Goal: Transaction & Acquisition: Book appointment/travel/reservation

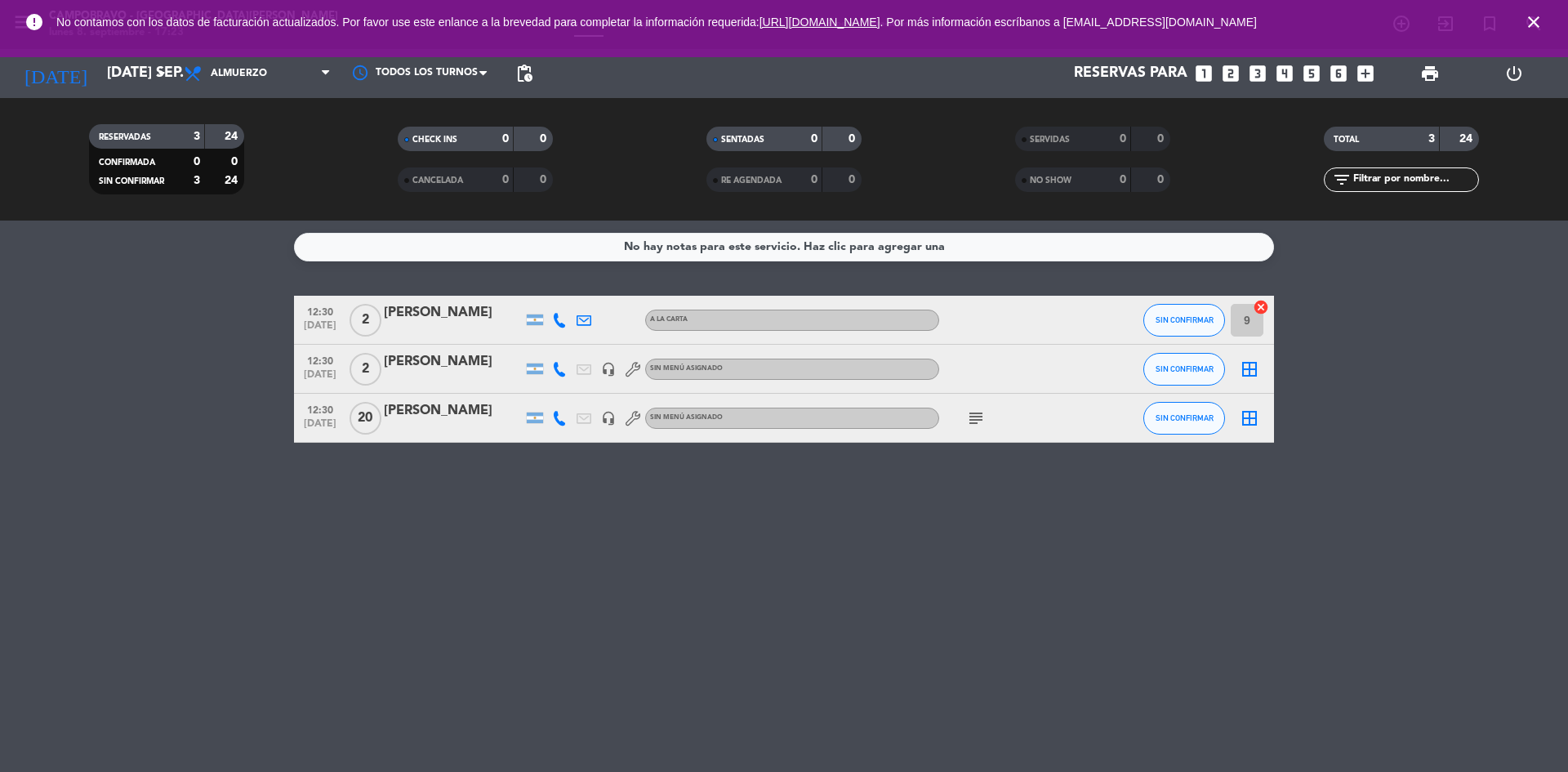
click at [975, 412] on icon "subject" at bounding box center [976, 418] width 20 height 20
click at [968, 598] on div "No hay notas para este servicio. Haz clic para agregar una 12:30 [DATE] 2 [PERS…" at bounding box center [784, 496] width 1568 height 551
click at [977, 416] on icon "subject" at bounding box center [976, 418] width 20 height 20
click at [976, 532] on div "No hay notas para este servicio. Haz clic para agregar una 12:30 [DATE] 2 [PERS…" at bounding box center [784, 496] width 1568 height 551
click at [132, 67] on input "[DATE] sep." at bounding box center [194, 72] width 190 height 32
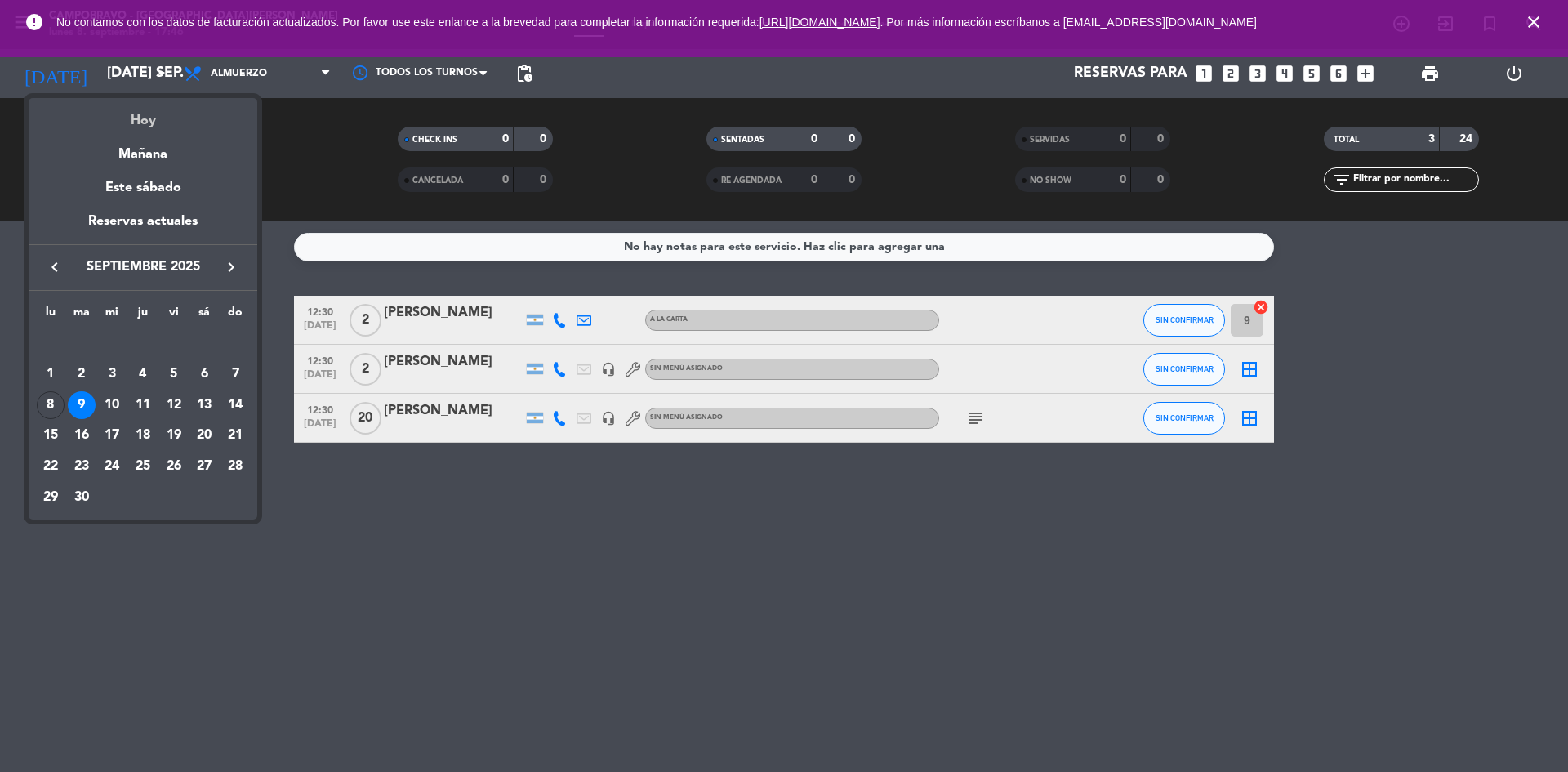
click at [142, 114] on div "Hoy" at bounding box center [143, 114] width 229 height 33
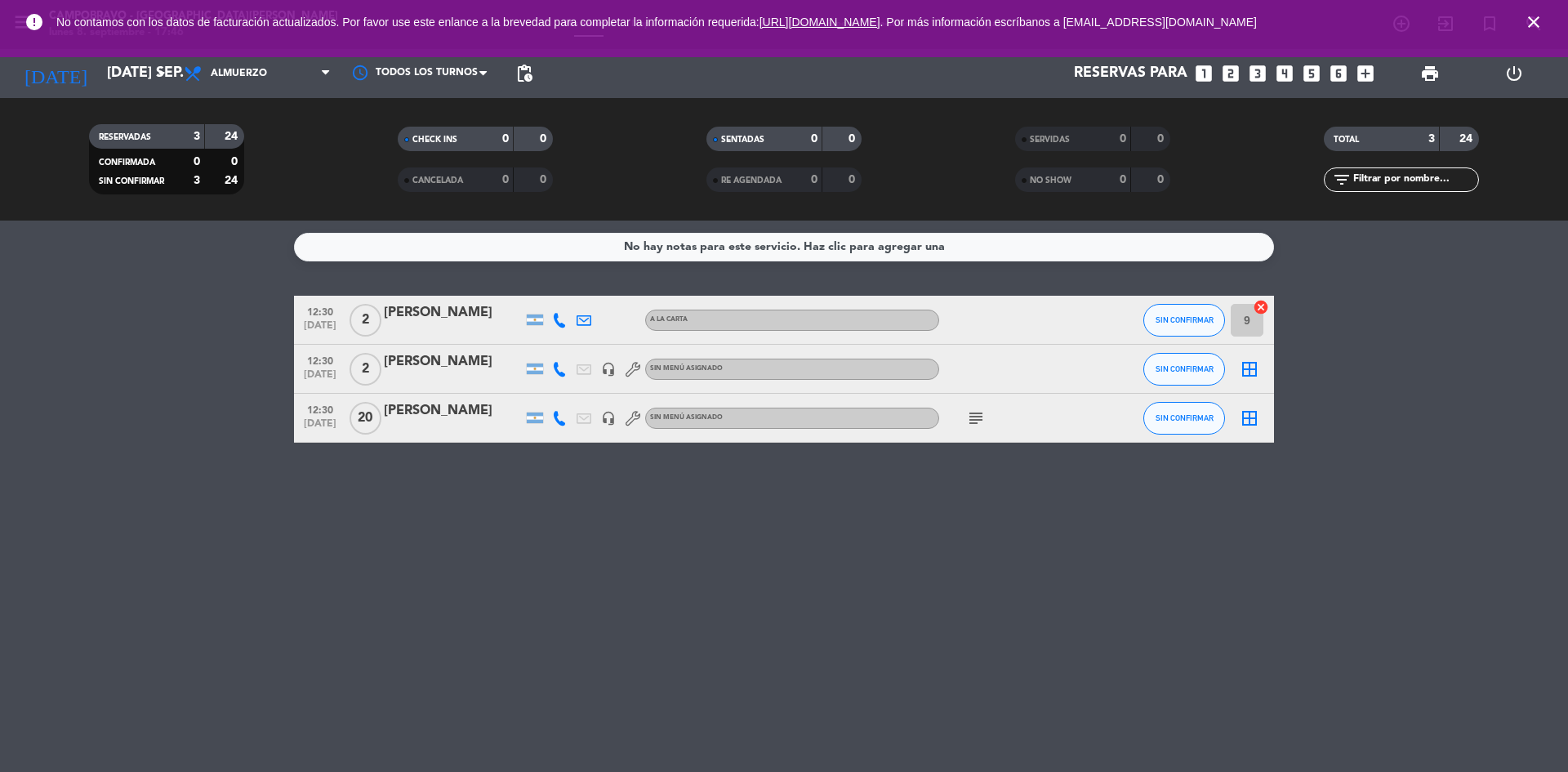
type input "lun. [DATE]"
click at [295, 87] on span "Almuerzo" at bounding box center [257, 73] width 163 height 36
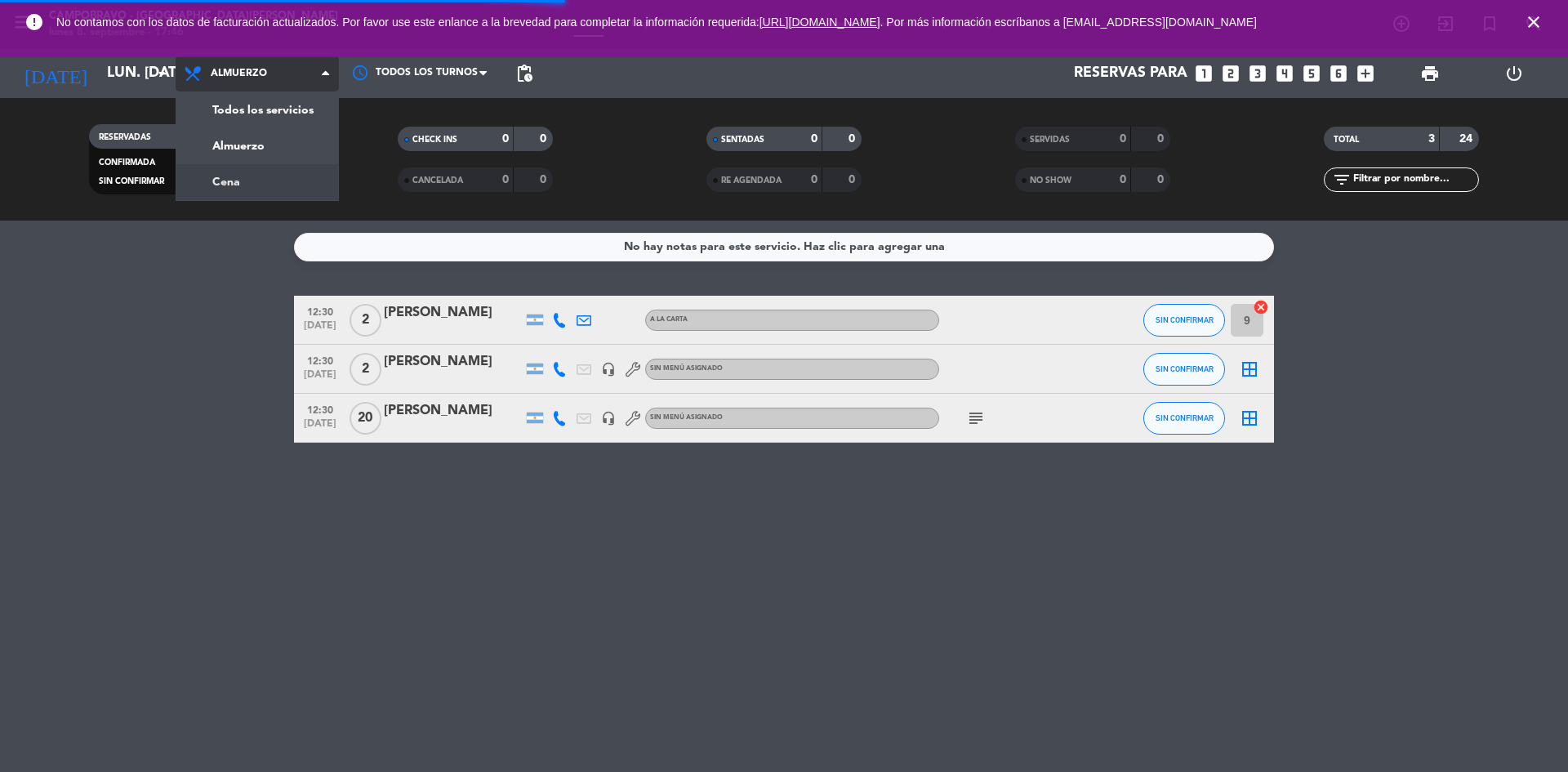
click at [289, 170] on div "menu Campobravo - [GEOGRAPHIC_DATA][PERSON_NAME] lunes 8. septiembre - 17:46 Mi…" at bounding box center [784, 110] width 1568 height 221
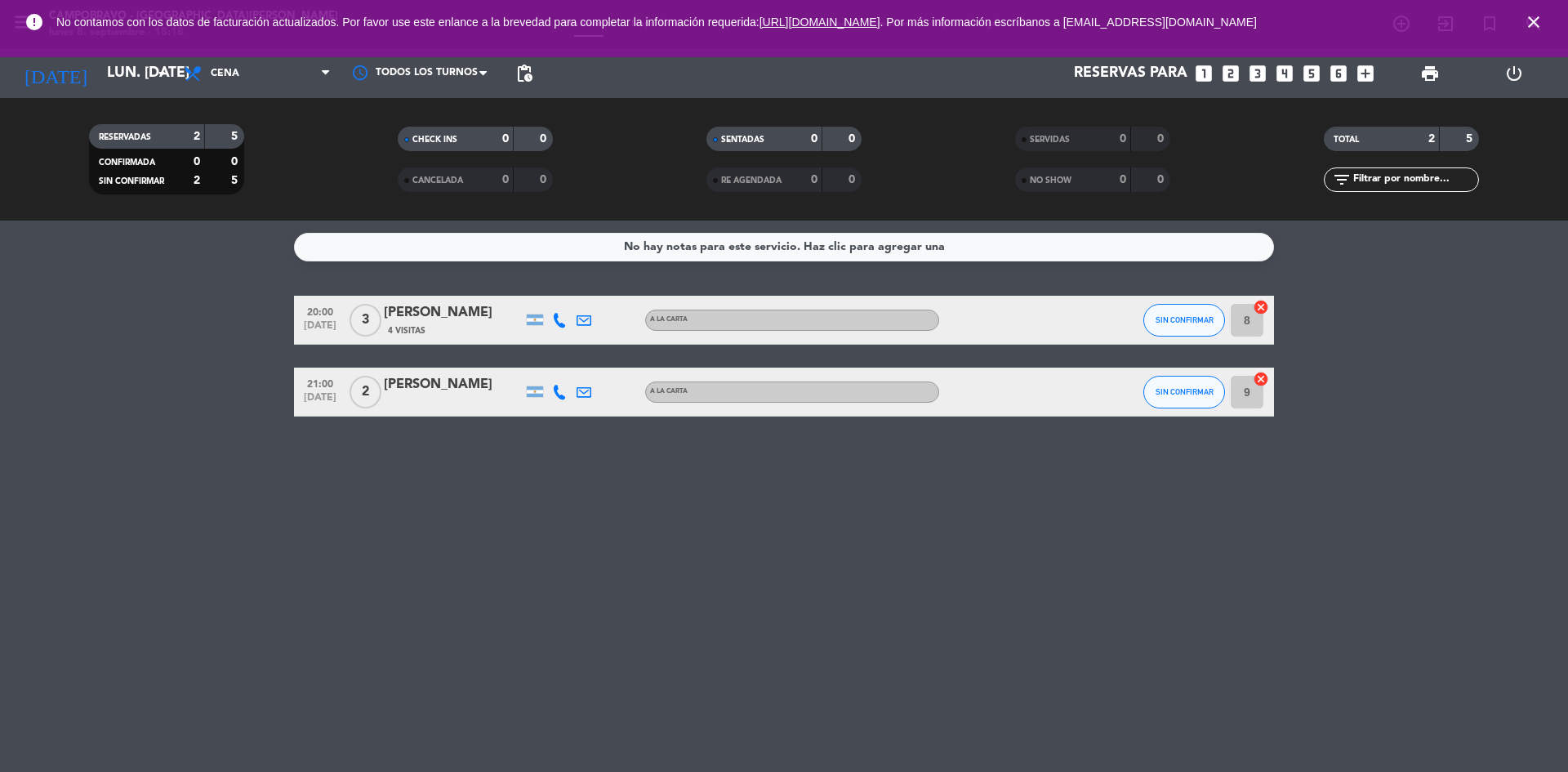
click at [1255, 82] on icon "looks_3" at bounding box center [1258, 73] width 22 height 21
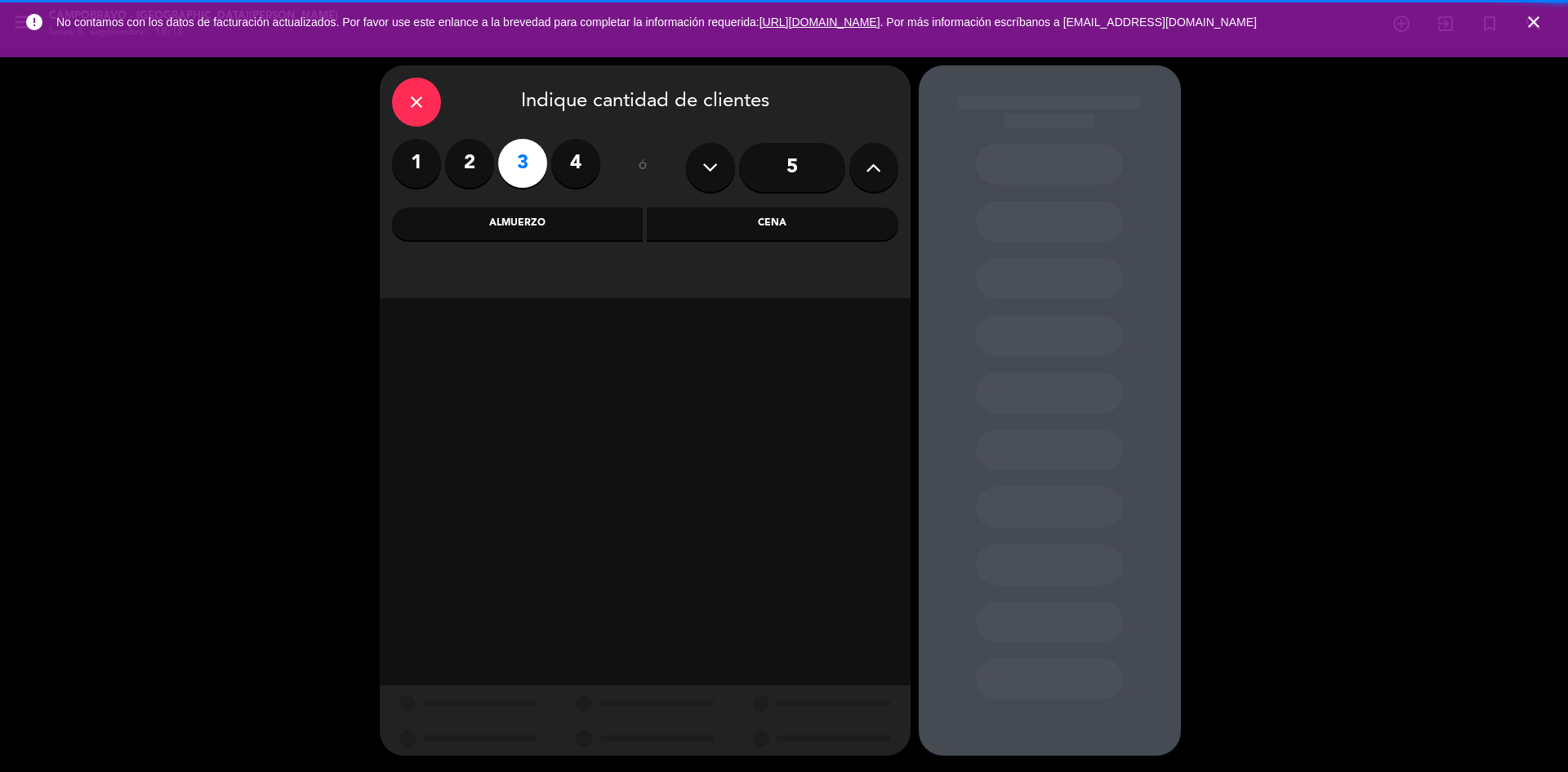
click at [778, 233] on div "Cena" at bounding box center [772, 223] width 251 height 32
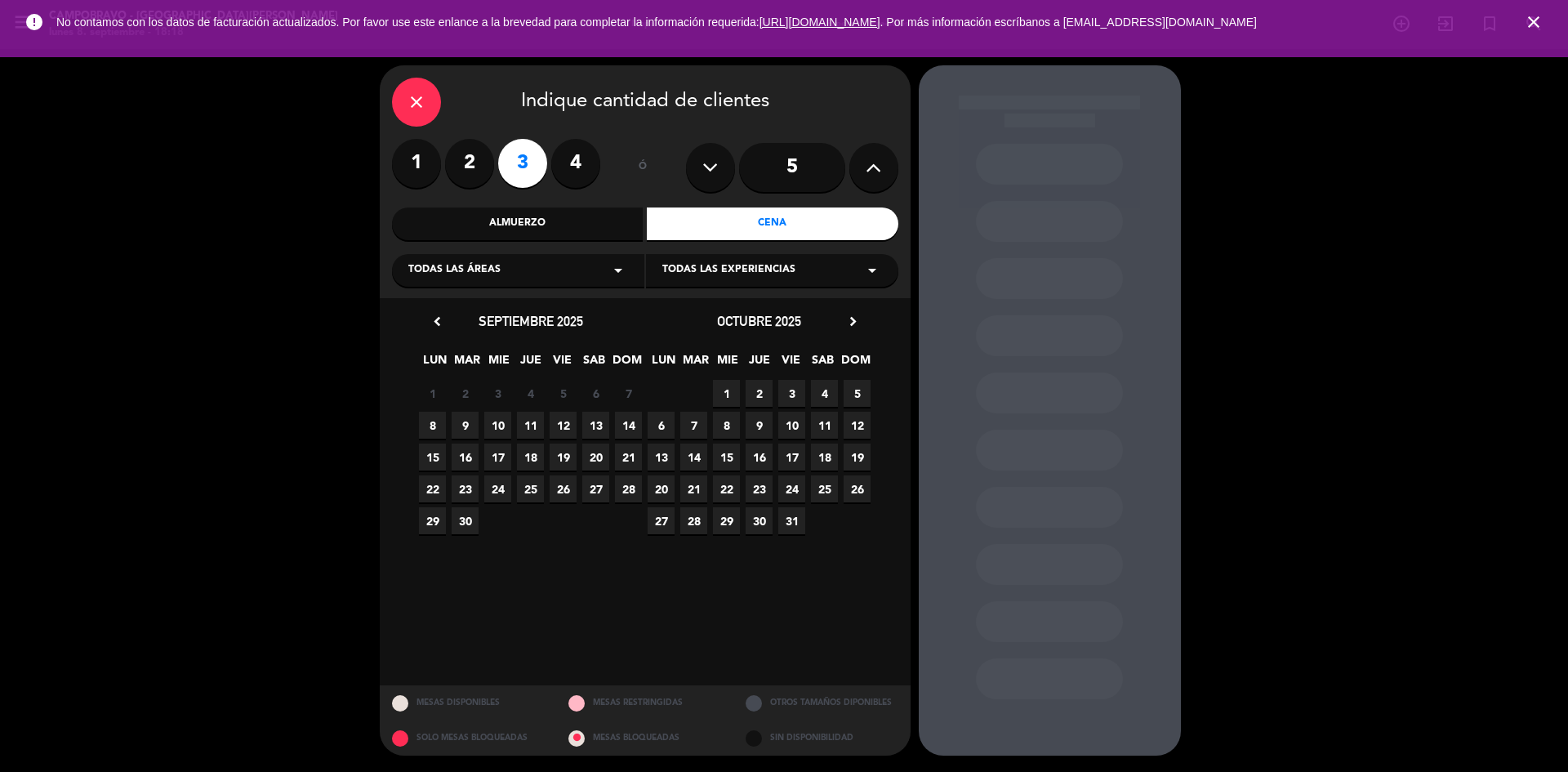
click at [423, 425] on span "8" at bounding box center [433, 425] width 27 height 27
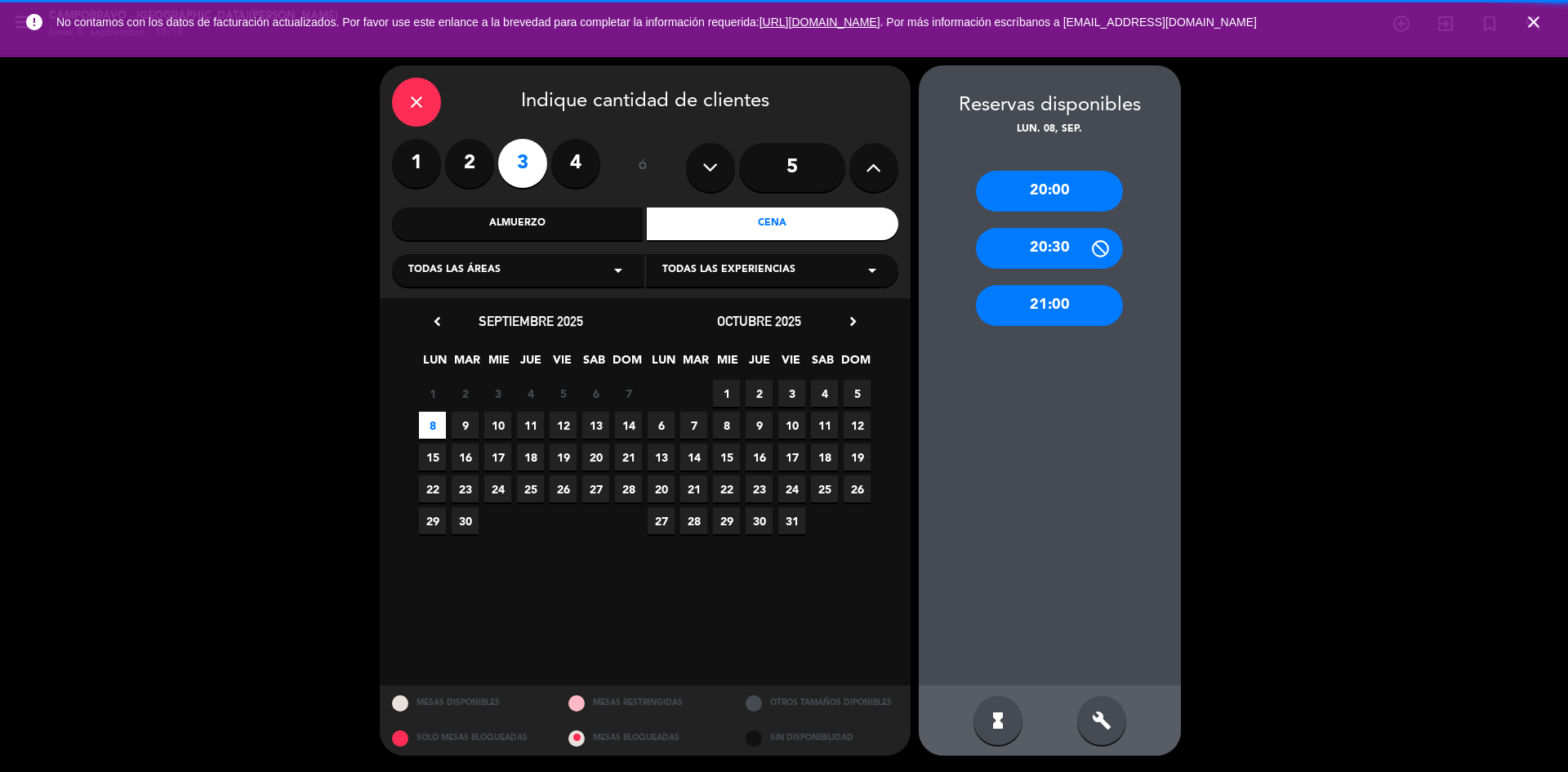
click at [1125, 712] on div "hourglass_full build" at bounding box center [1050, 720] width 262 height 70
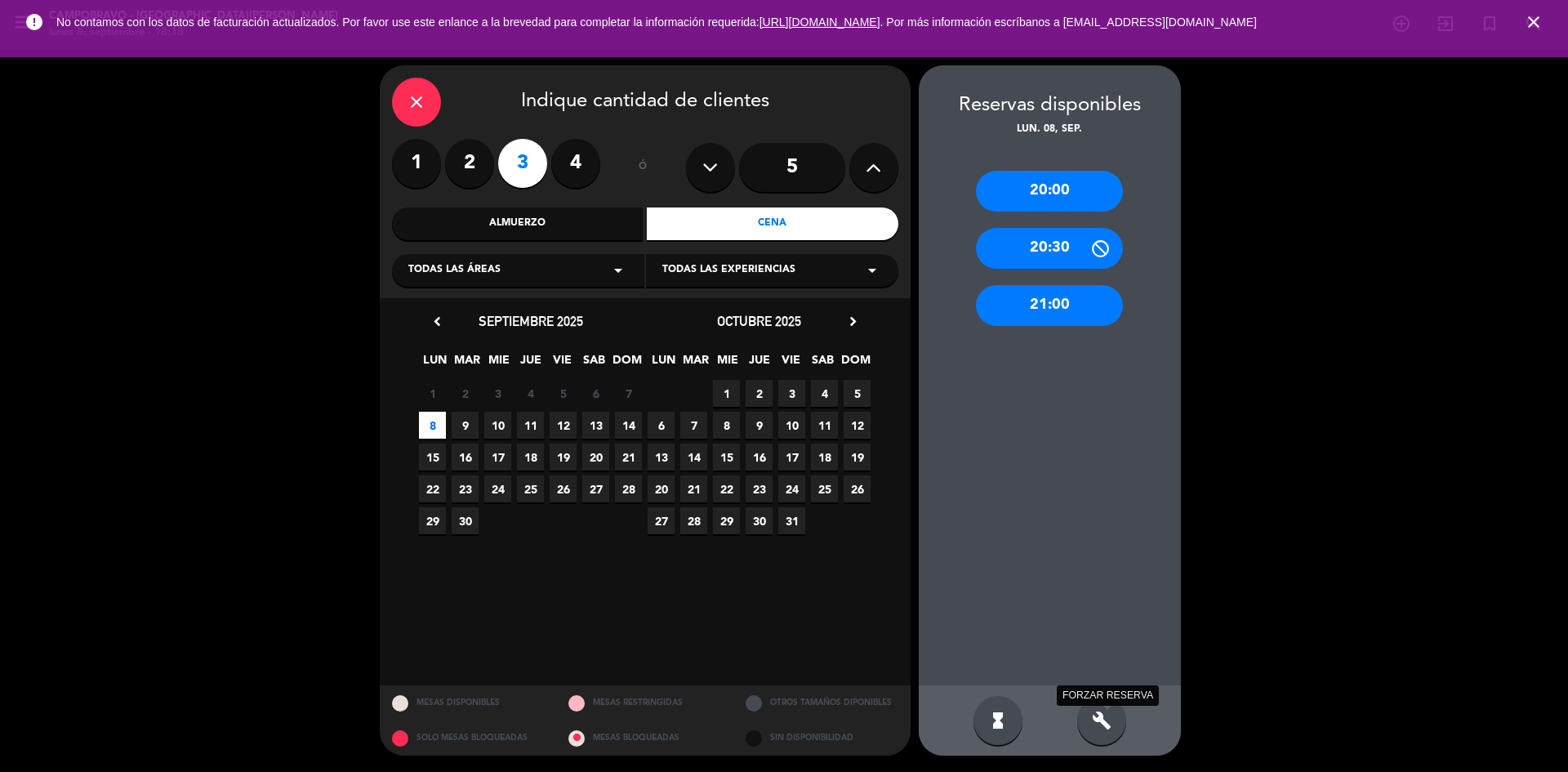
click at [1105, 720] on icon "build" at bounding box center [1102, 720] width 20 height 20
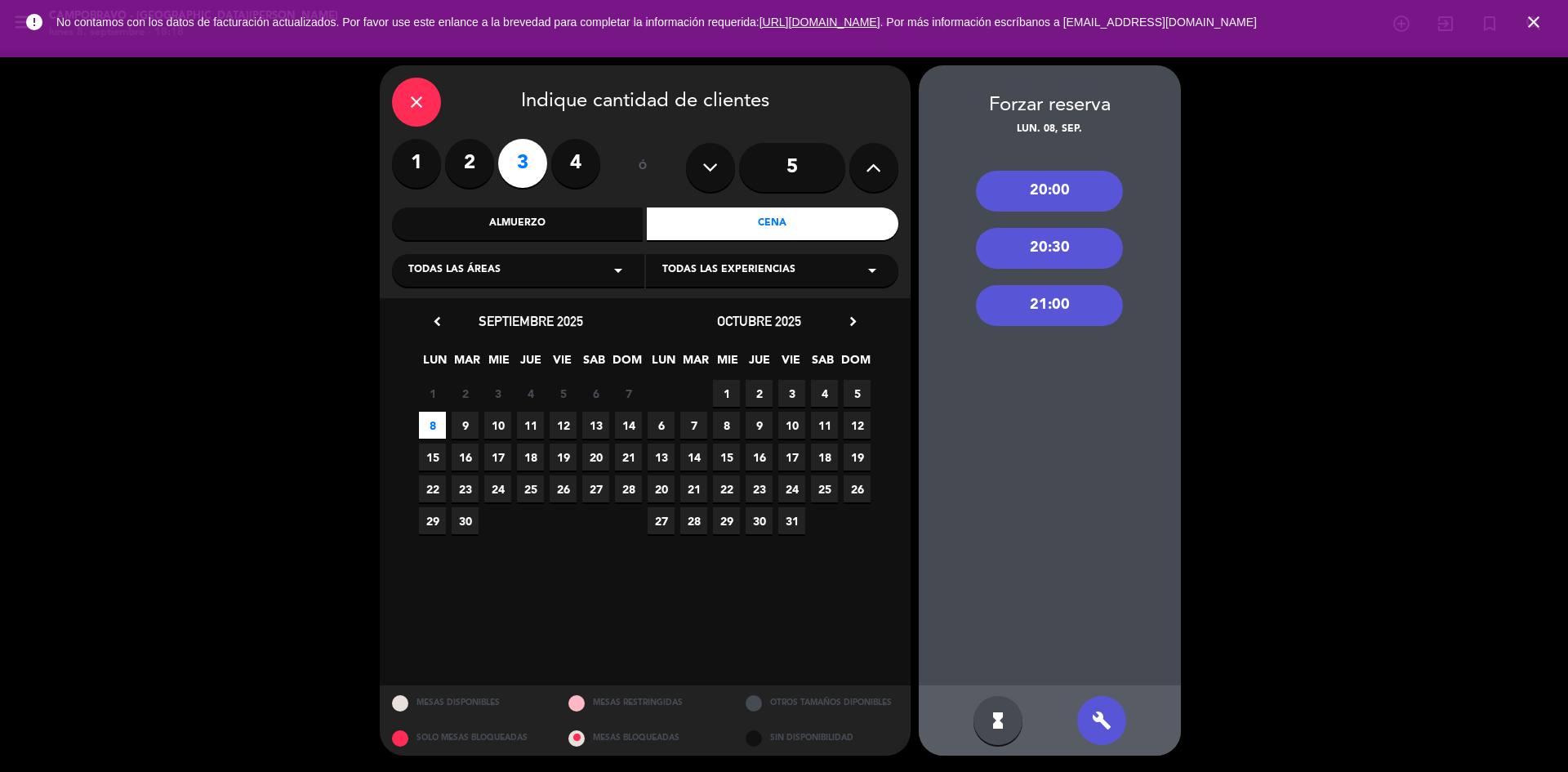
click at [1021, 310] on div "21:00" at bounding box center [1049, 306] width 147 height 41
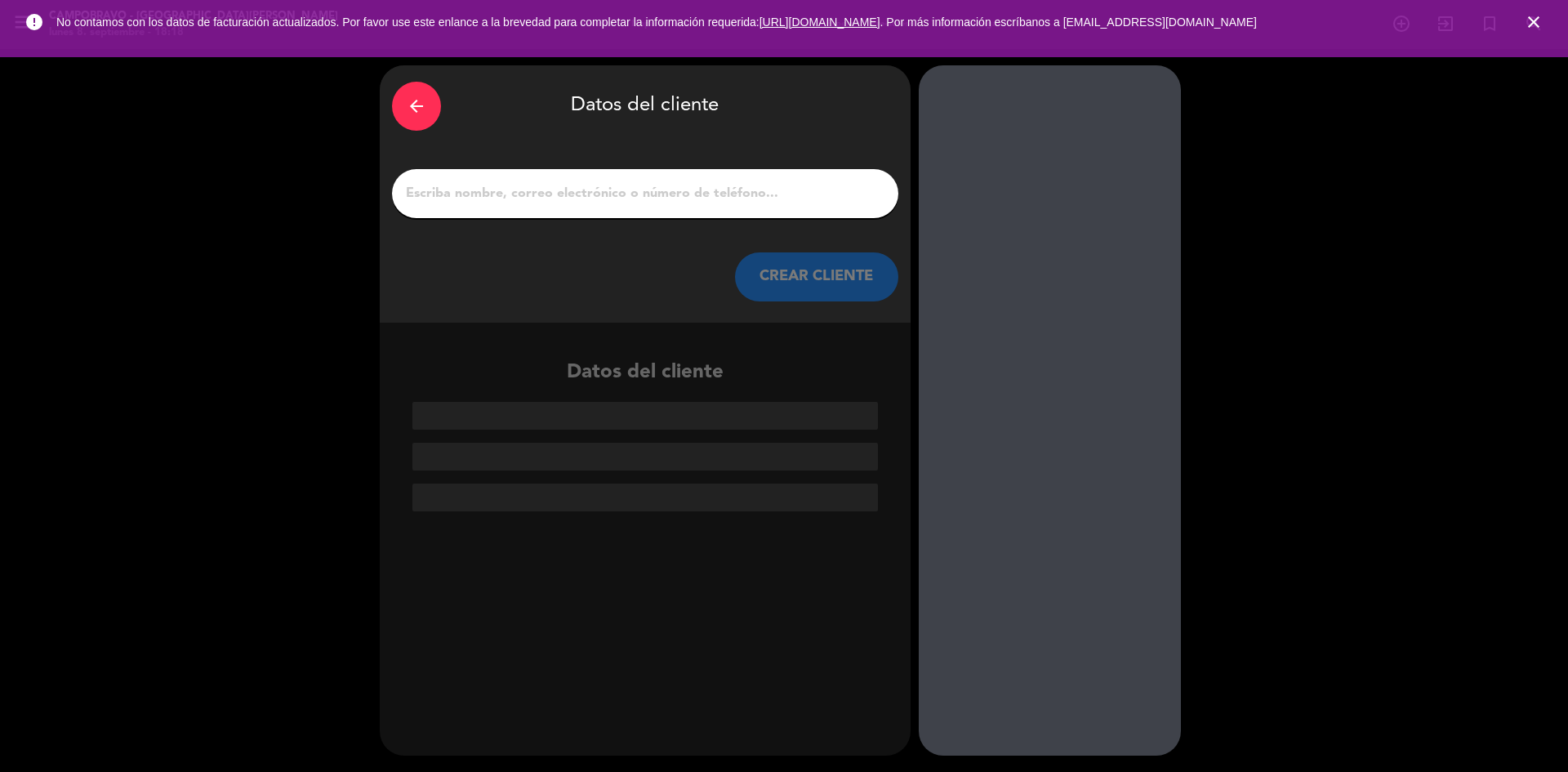
click at [722, 212] on div at bounding box center [645, 193] width 506 height 49
click at [720, 203] on input "1" at bounding box center [645, 193] width 482 height 22
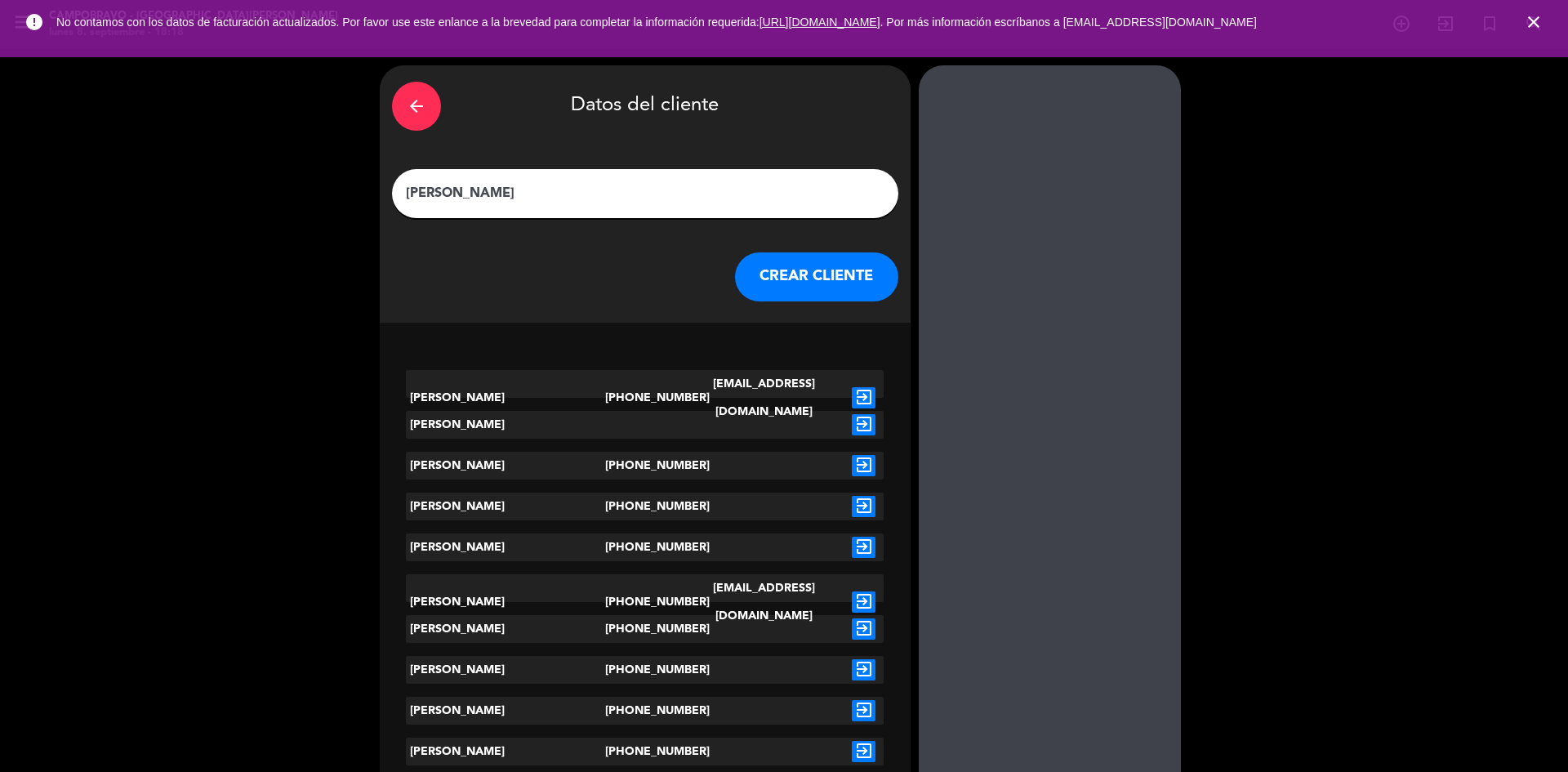
type input "[PERSON_NAME]"
click at [866, 551] on icon "exit_to_app" at bounding box center [863, 547] width 23 height 21
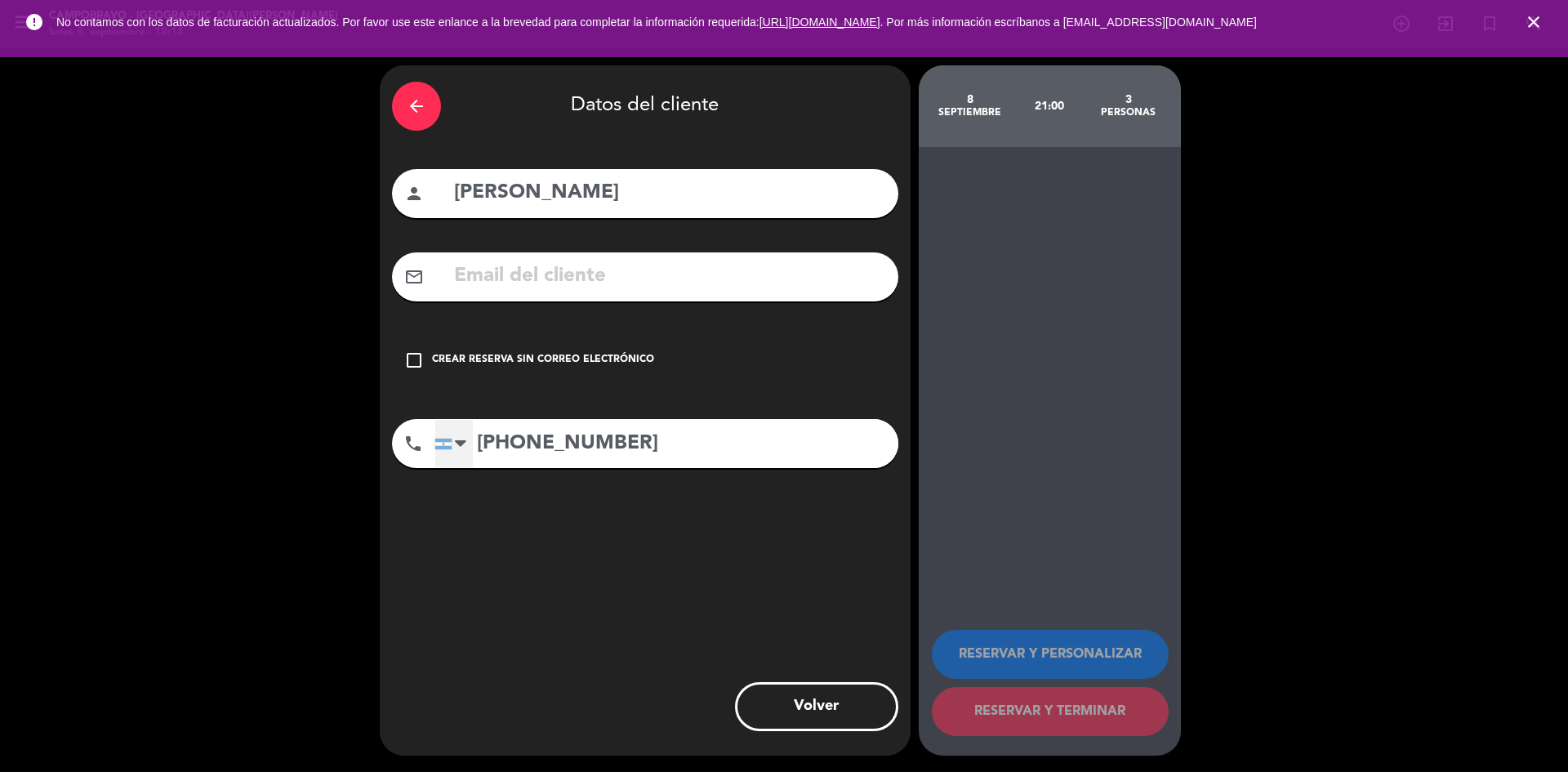
drag, startPoint x: 636, startPoint y: 463, endPoint x: 450, endPoint y: 444, distance: 187.0
click at [450, 444] on div "[GEOGRAPHIC_DATA] +1 [GEOGRAPHIC_DATA] +44 [GEOGRAPHIC_DATA] ([GEOGRAPHIC_DATA]…" at bounding box center [667, 444] width 464 height 49
type input "1144141947"
click at [406, 360] on icon "check_box_outline_blank" at bounding box center [414, 360] width 20 height 20
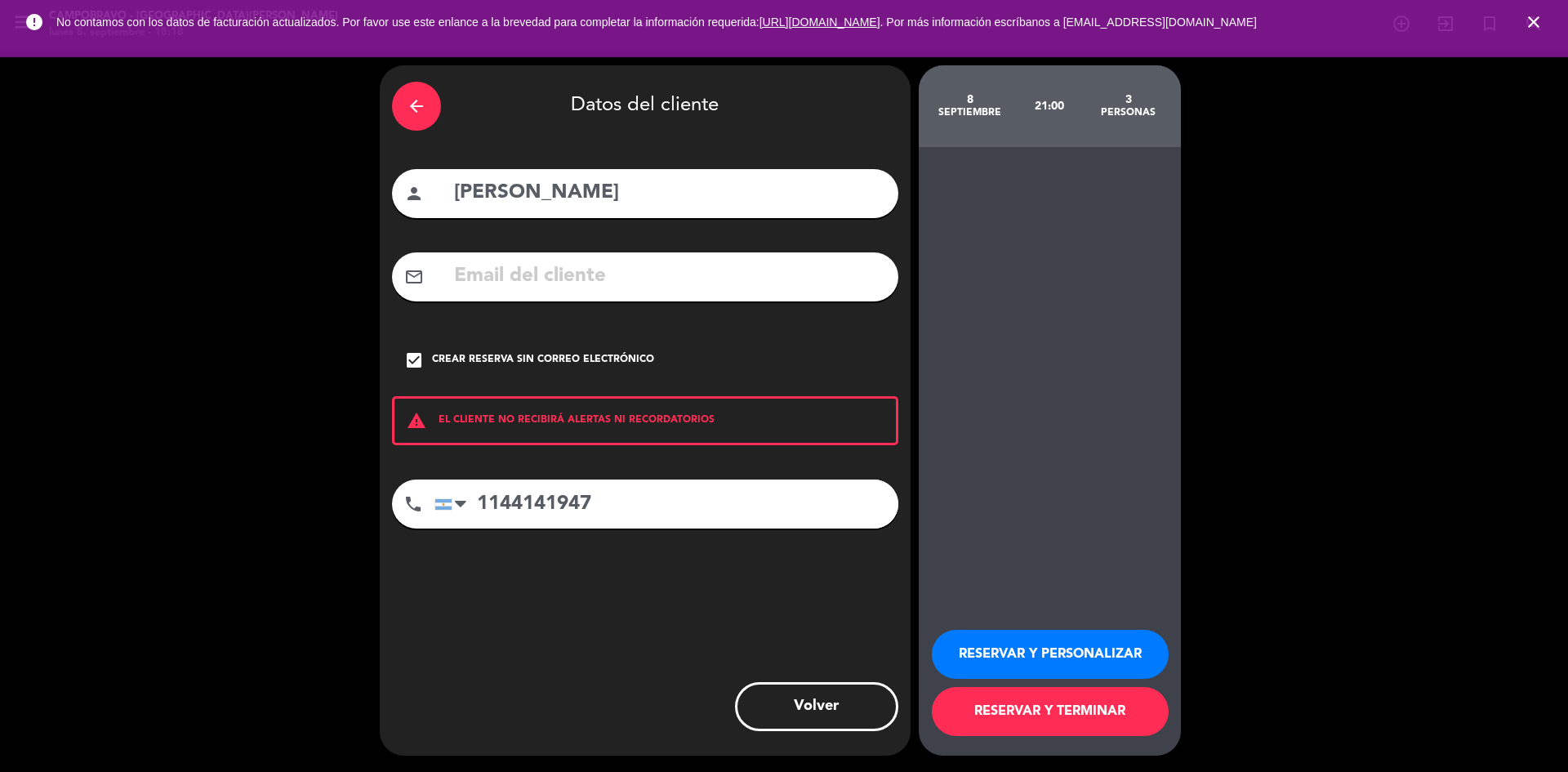
click at [1102, 699] on button "RESERVAR Y TERMINAR" at bounding box center [1050, 711] width 237 height 49
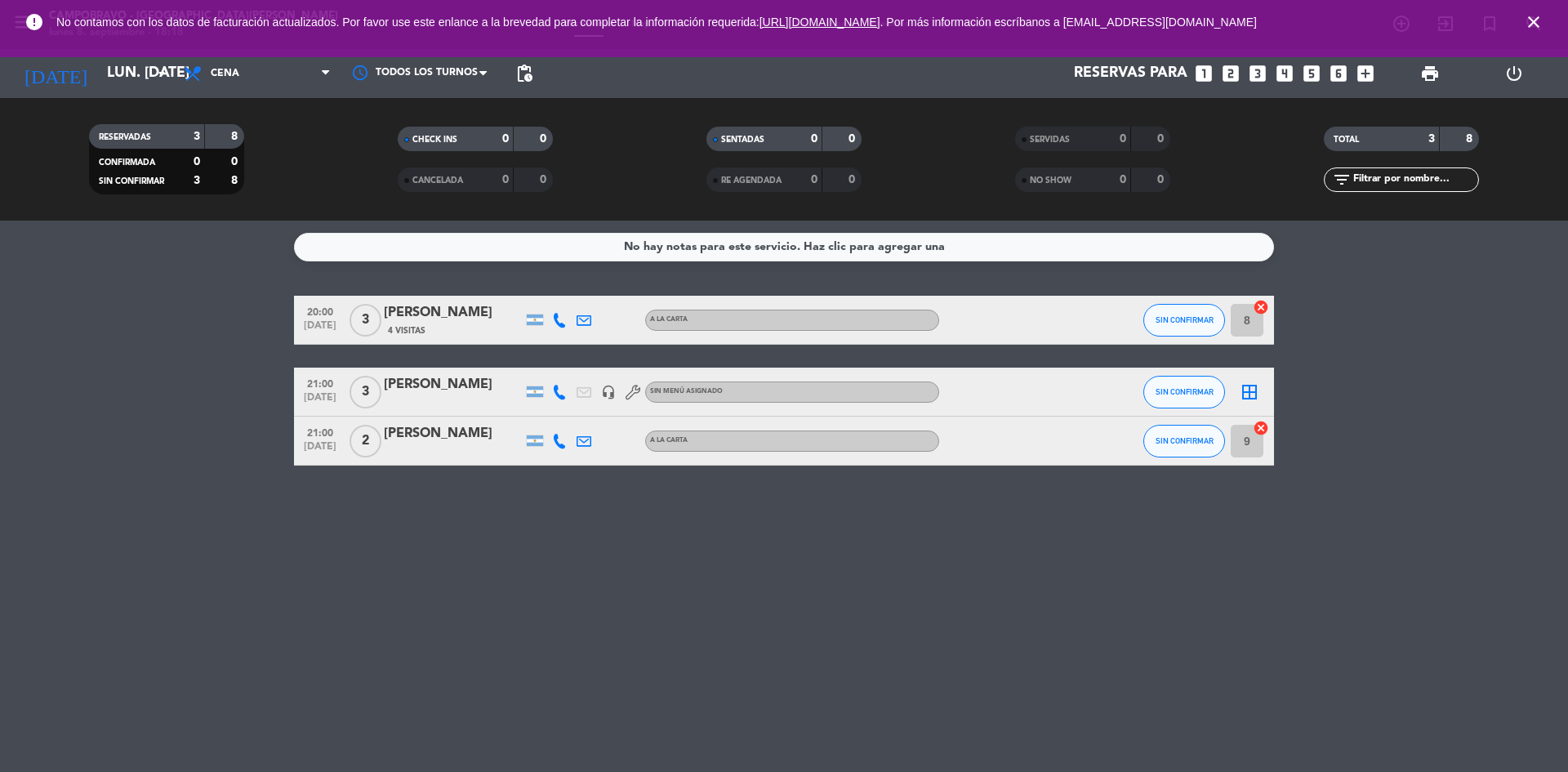
click at [1284, 77] on icon "looks_4" at bounding box center [1285, 73] width 22 height 21
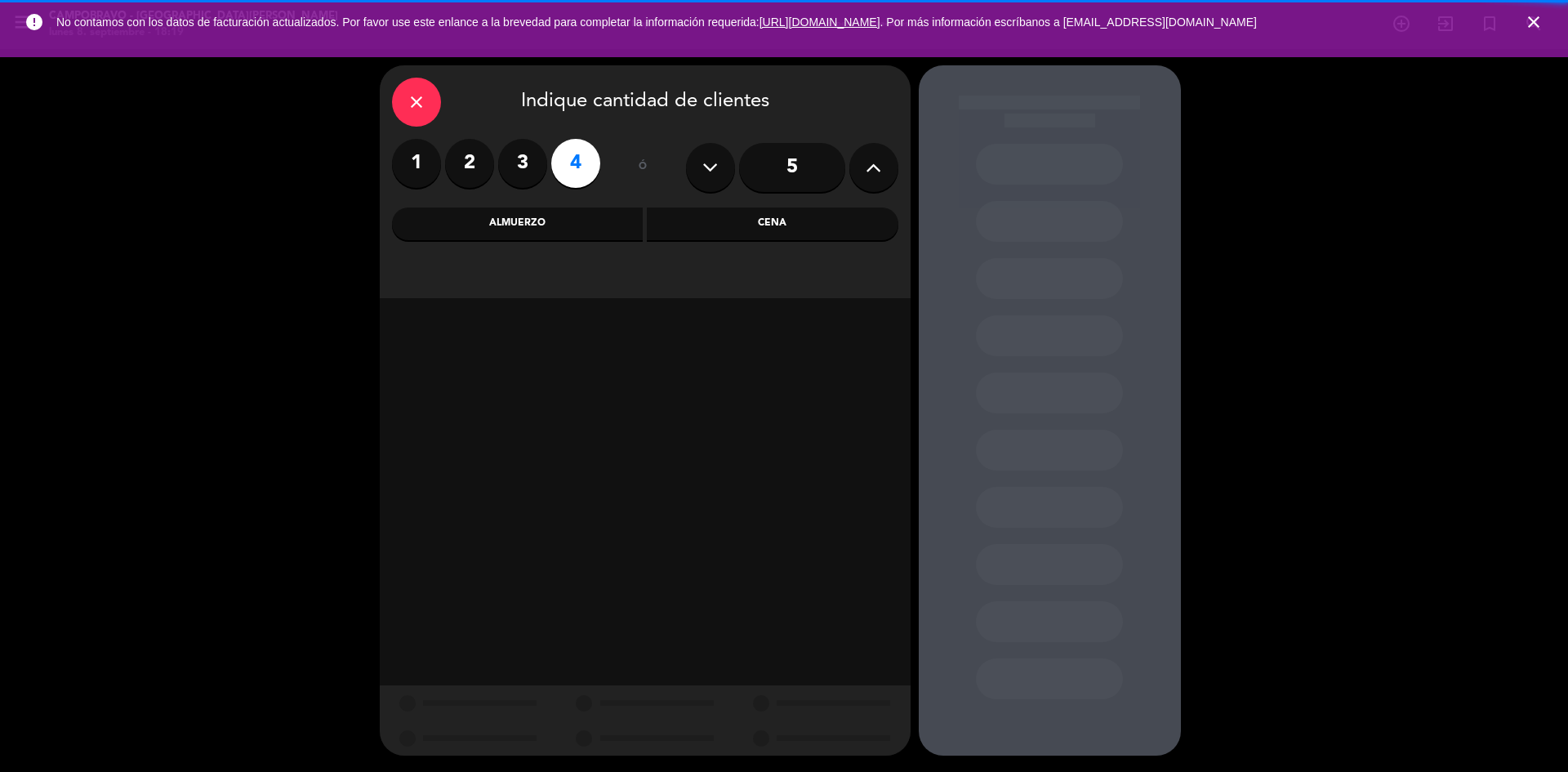
click at [737, 228] on div "Cena" at bounding box center [772, 223] width 251 height 32
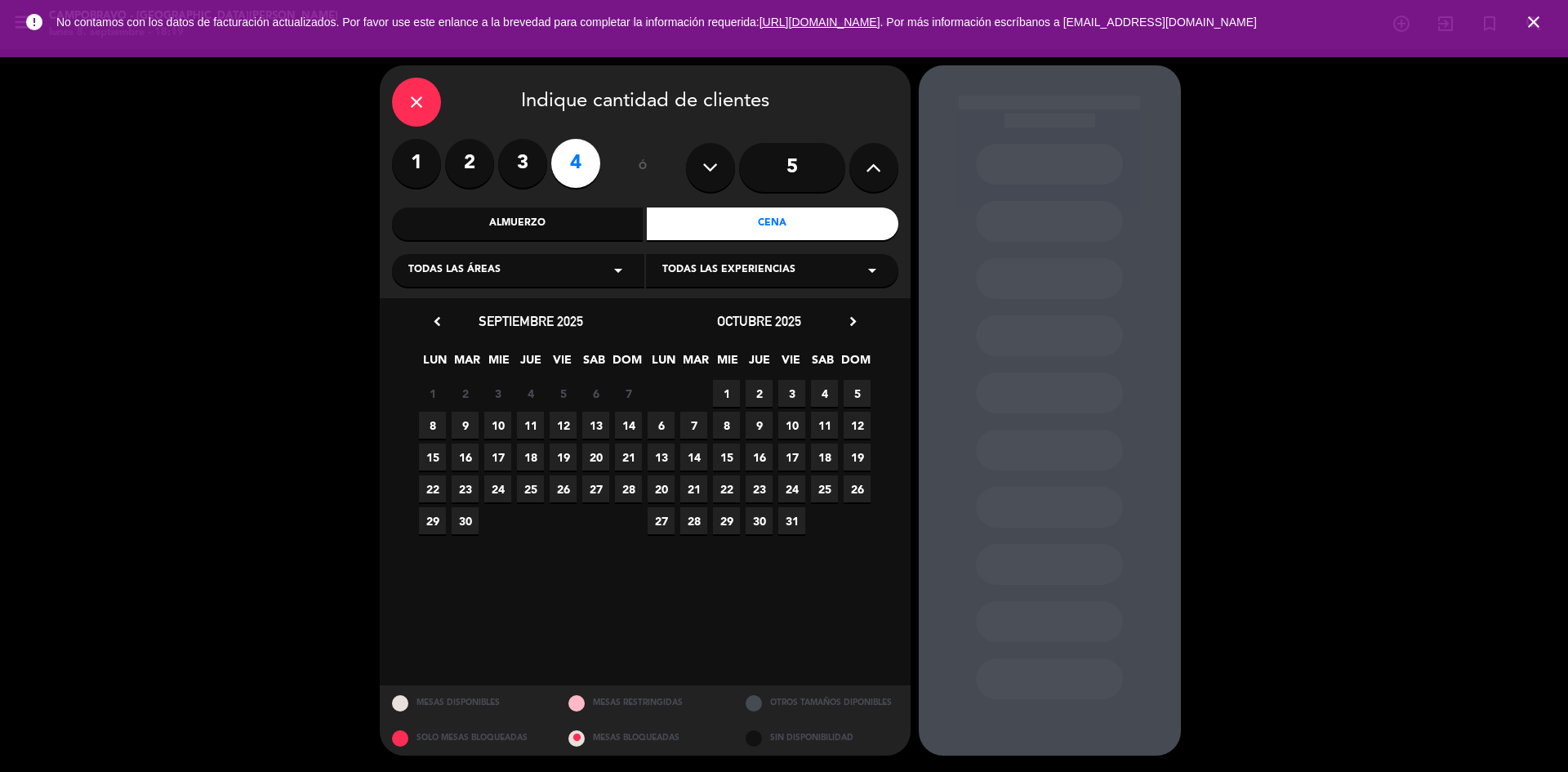
click at [431, 417] on span "8" at bounding box center [433, 425] width 27 height 27
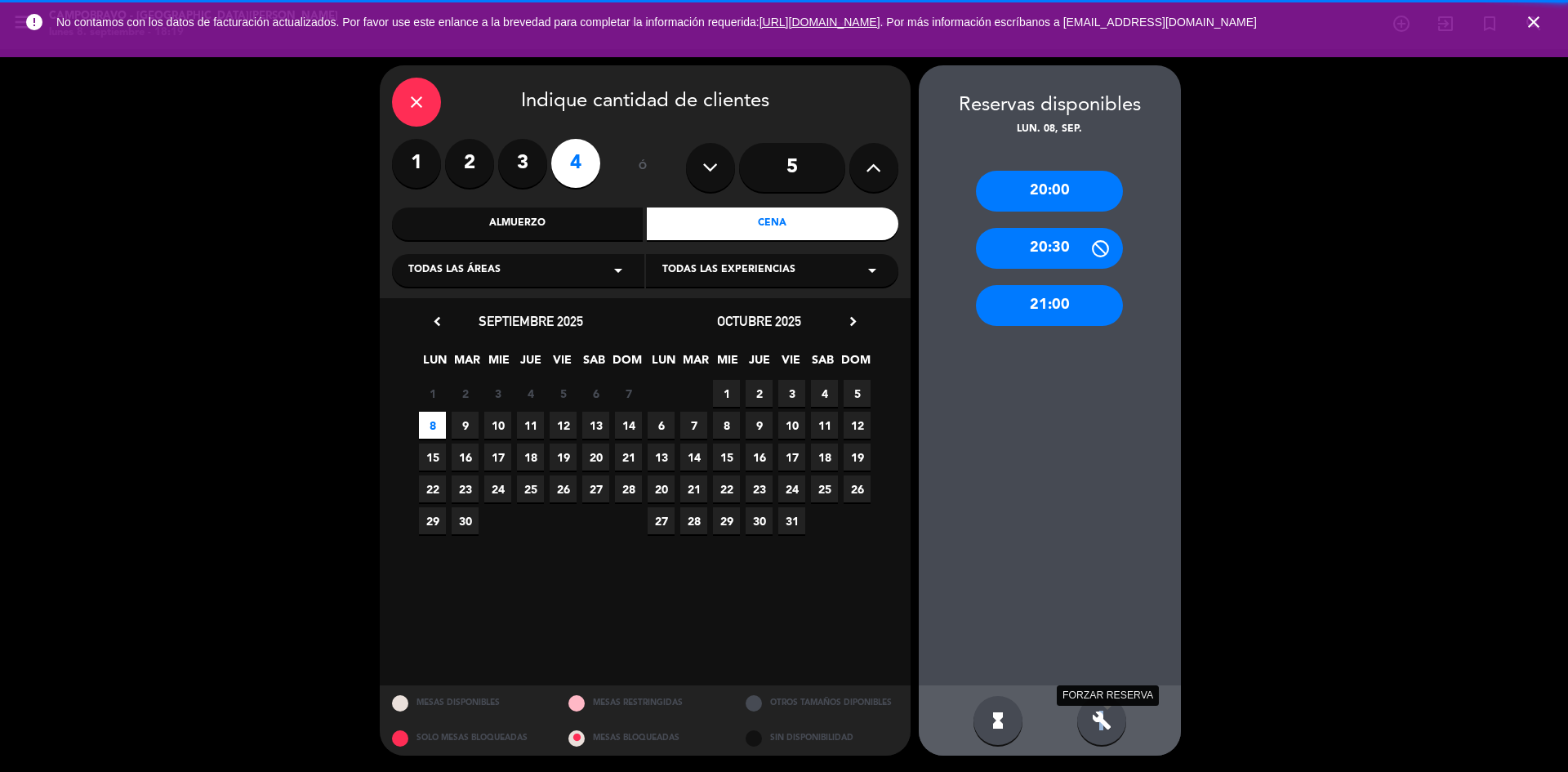
click at [1106, 715] on icon "build" at bounding box center [1102, 720] width 20 height 20
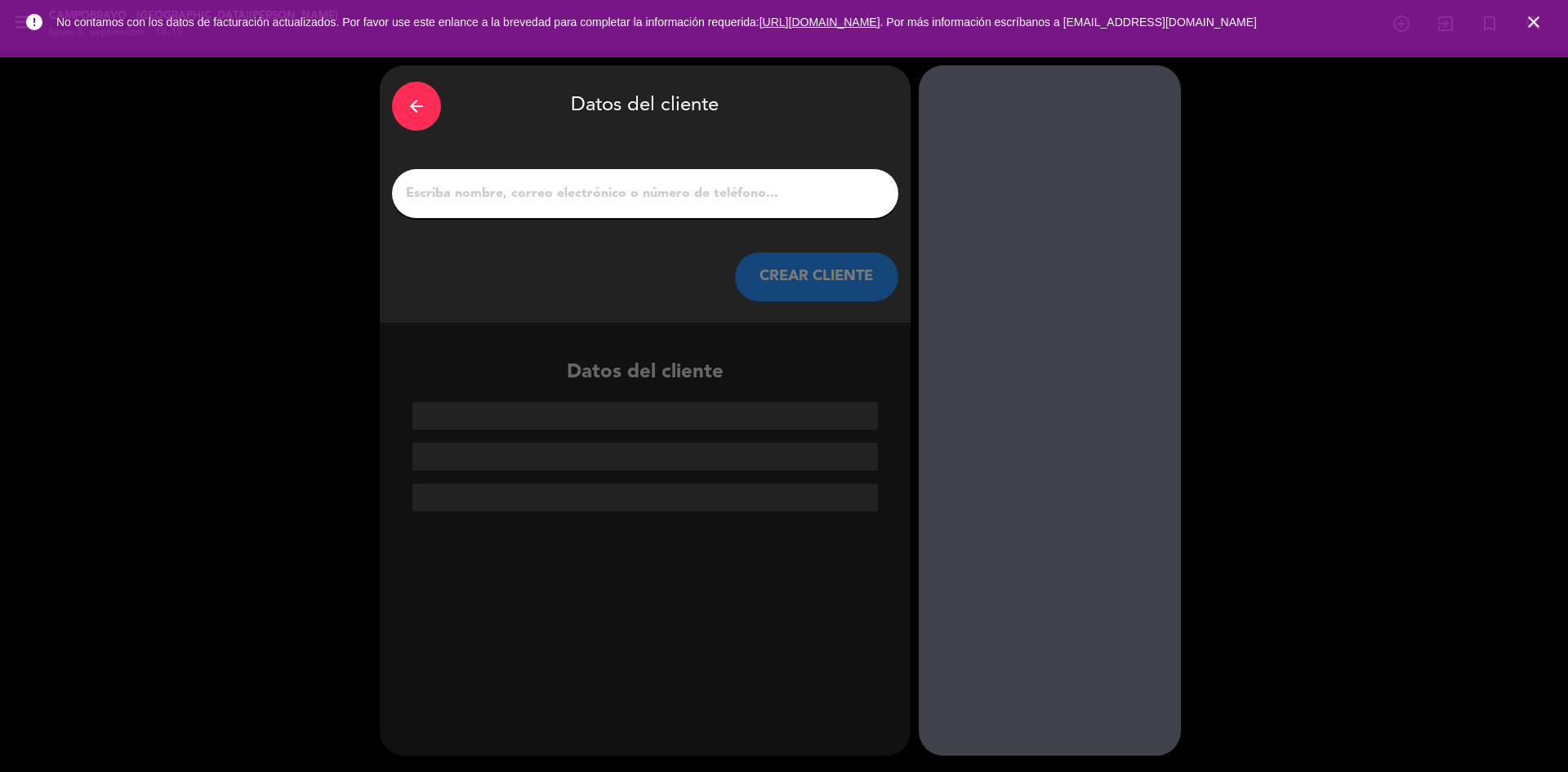
click at [644, 193] on input "1" at bounding box center [645, 193] width 482 height 22
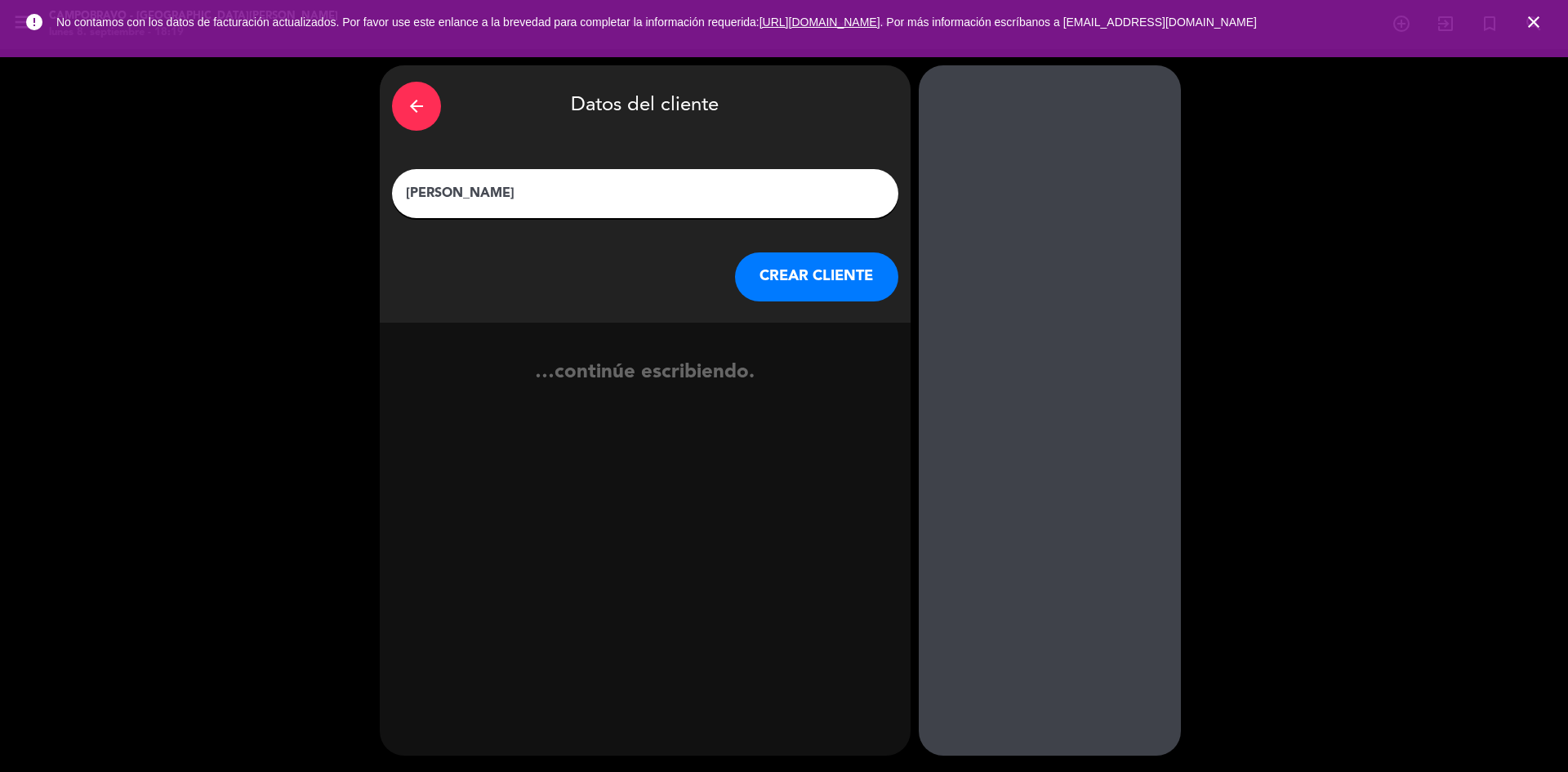
type input "[PERSON_NAME]"
drag, startPoint x: 806, startPoint y: 281, endPoint x: 810, endPoint y: 289, distance: 8.9
click at [810, 289] on div "arrow_back Datos del cliente [PERSON_NAME] CLIENTE" at bounding box center [645, 193] width 531 height 257
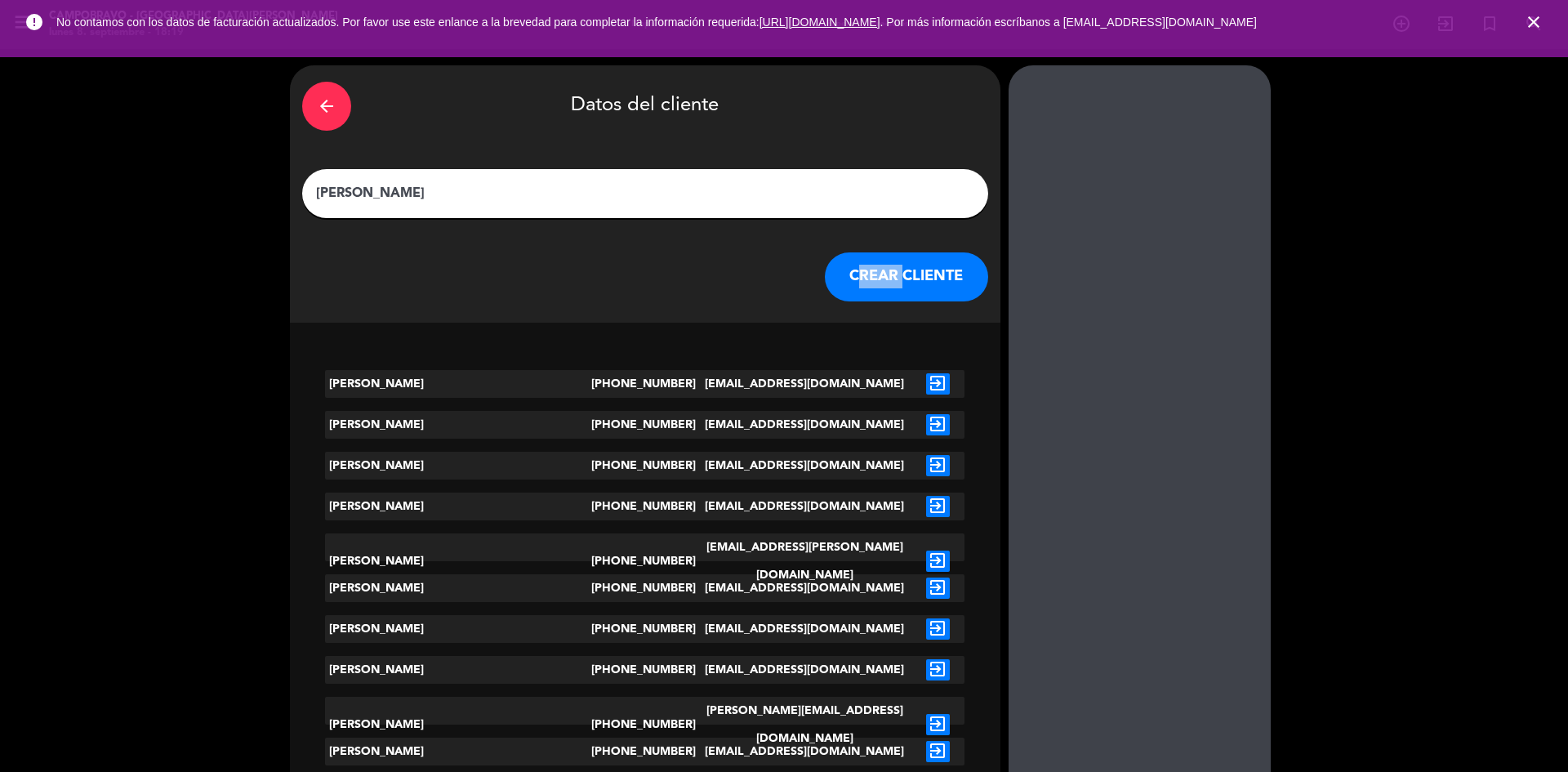
click at [825, 289] on button "CREAR CLIENTE" at bounding box center [906, 277] width 163 height 49
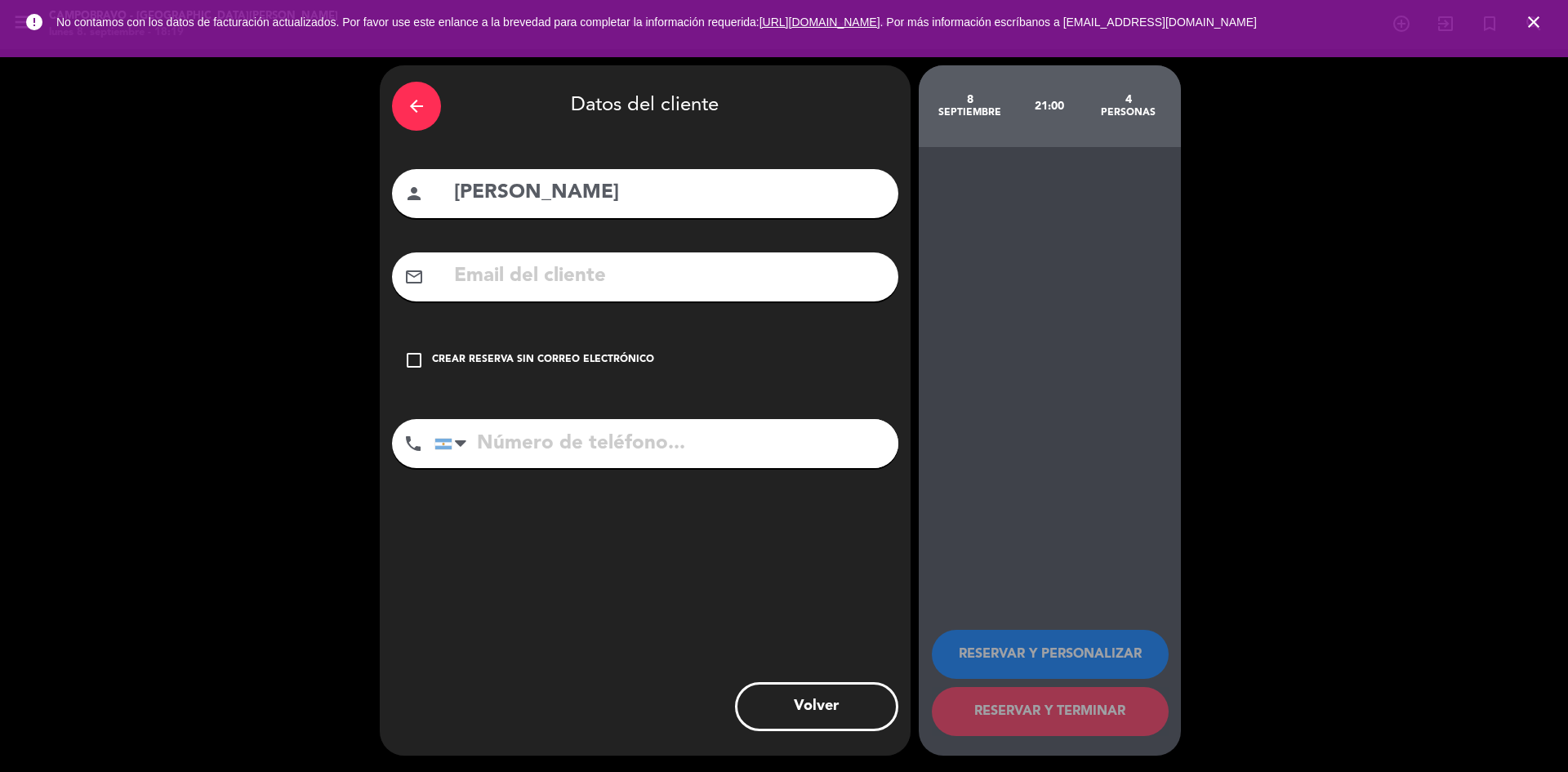
click at [688, 452] on input "tel" at bounding box center [667, 444] width 464 height 49
type input "1125248058"
click at [635, 359] on div "Crear reserva sin correo electrónico" at bounding box center [543, 360] width 222 height 17
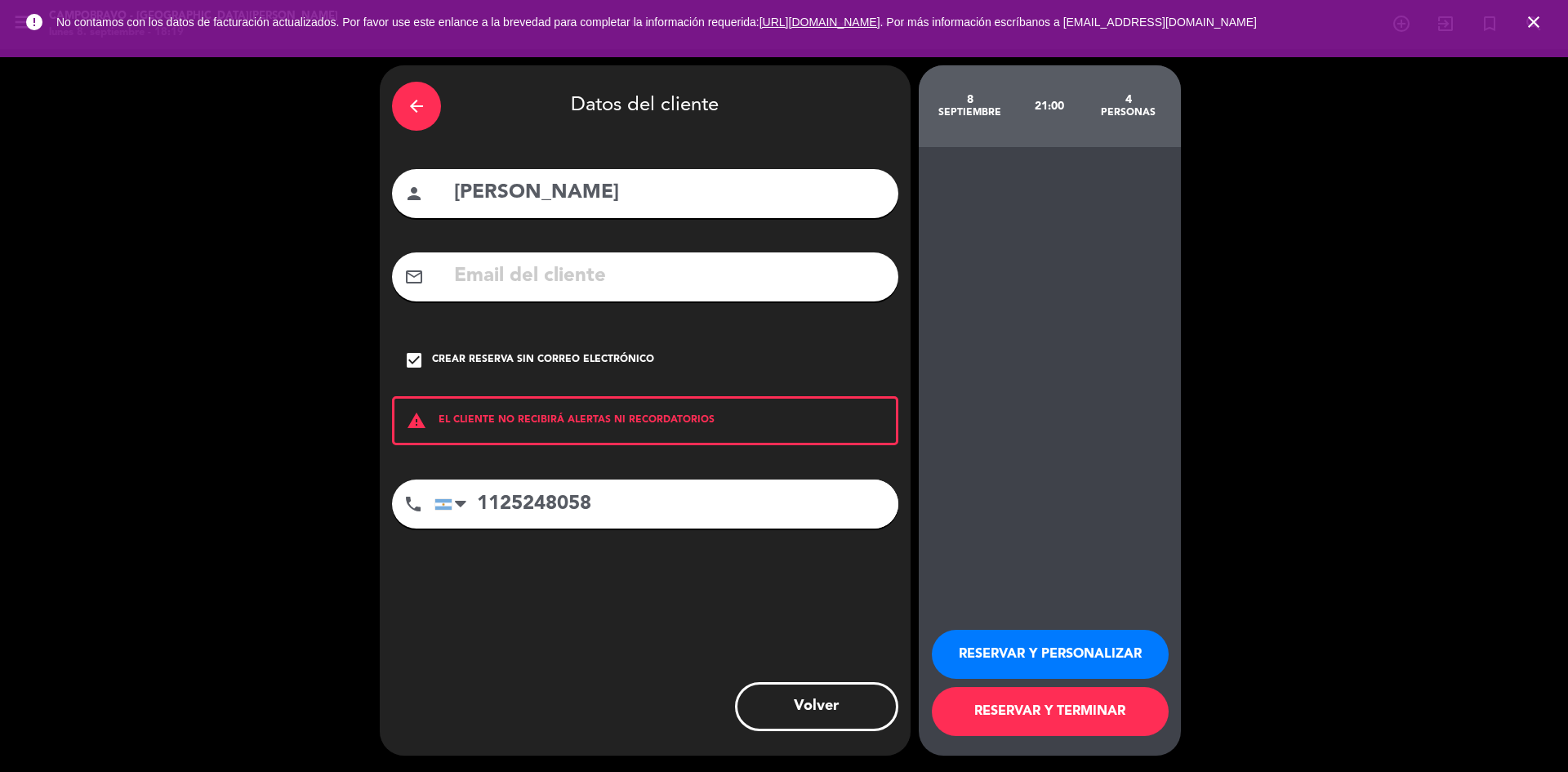
click at [1123, 708] on button "RESERVAR Y TERMINAR" at bounding box center [1050, 711] width 237 height 49
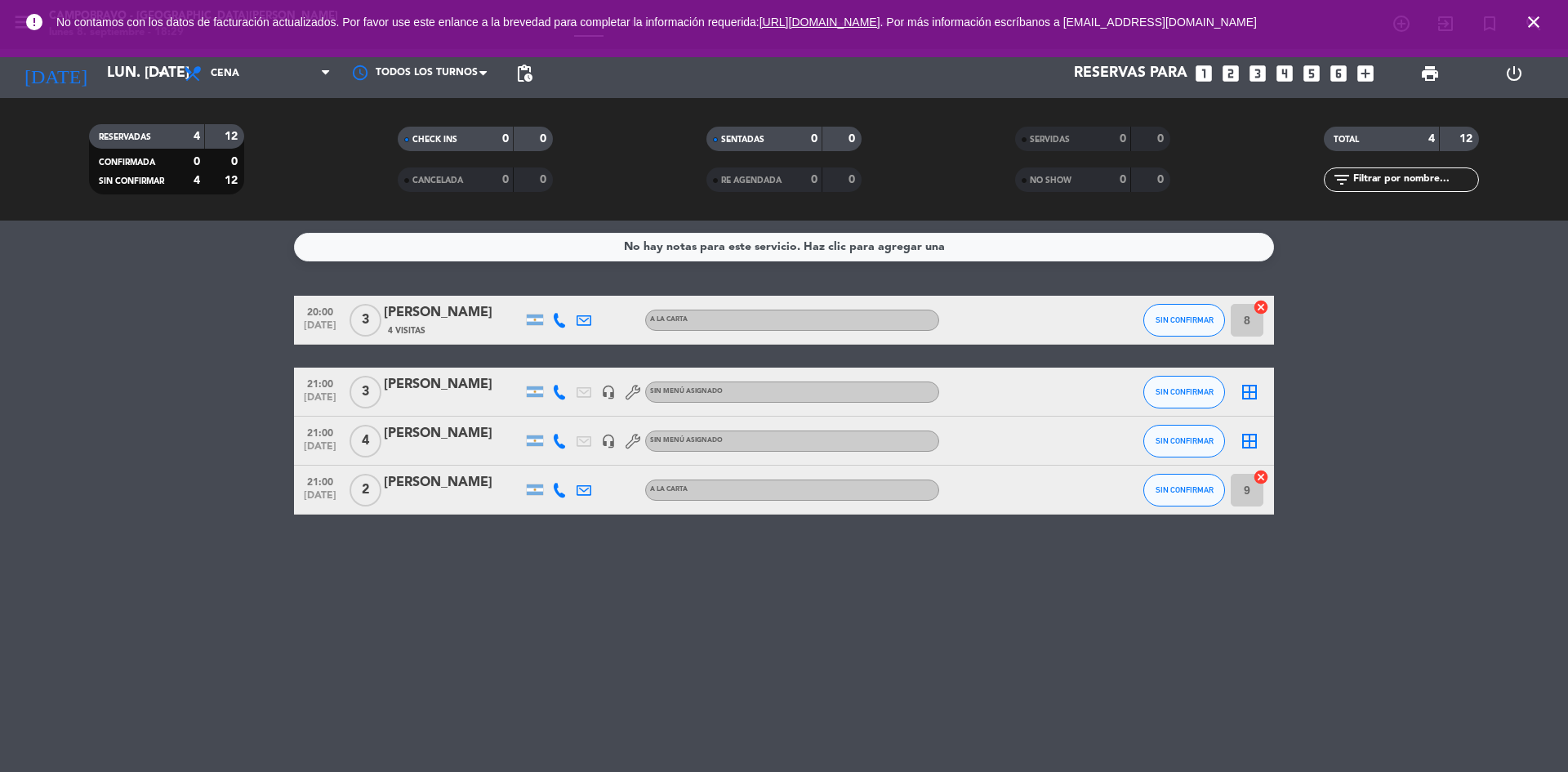
click at [160, 385] on bookings-row "20:00 [DATE] 3 [PERSON_NAME] 4 Visitas A LA CARTA SIN CONFIRMAR 8 cancel 21:00 …" at bounding box center [784, 405] width 1568 height 219
click at [901, 644] on div "No hay notas para este servicio. Haz clic para agregar una 20:00 [DATE] 3 [PERS…" at bounding box center [784, 496] width 1568 height 551
click at [113, 83] on input "lun. [DATE]" at bounding box center [194, 72] width 190 height 32
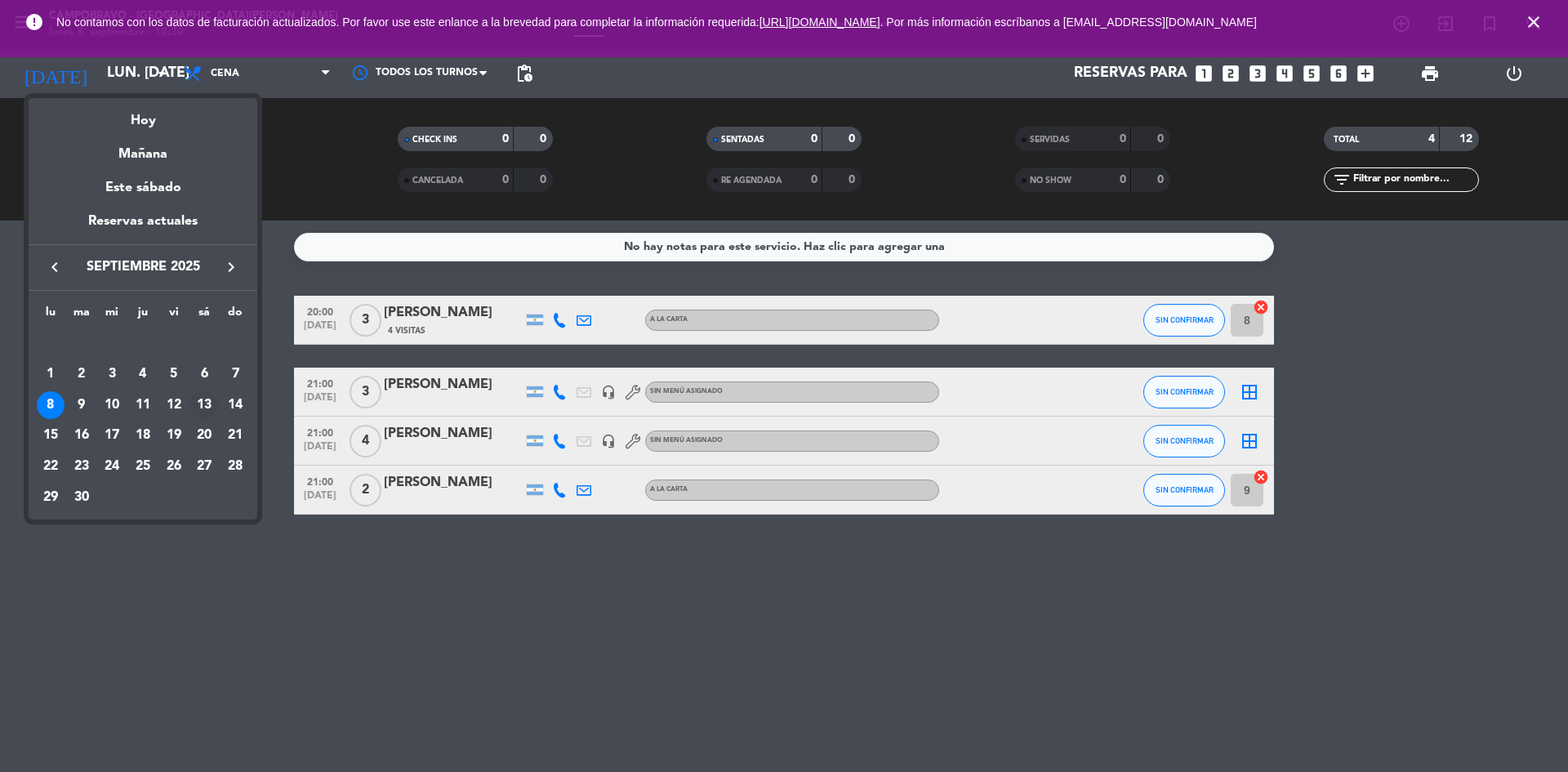
click at [192, 391] on td "13" at bounding box center [205, 406] width 31 height 31
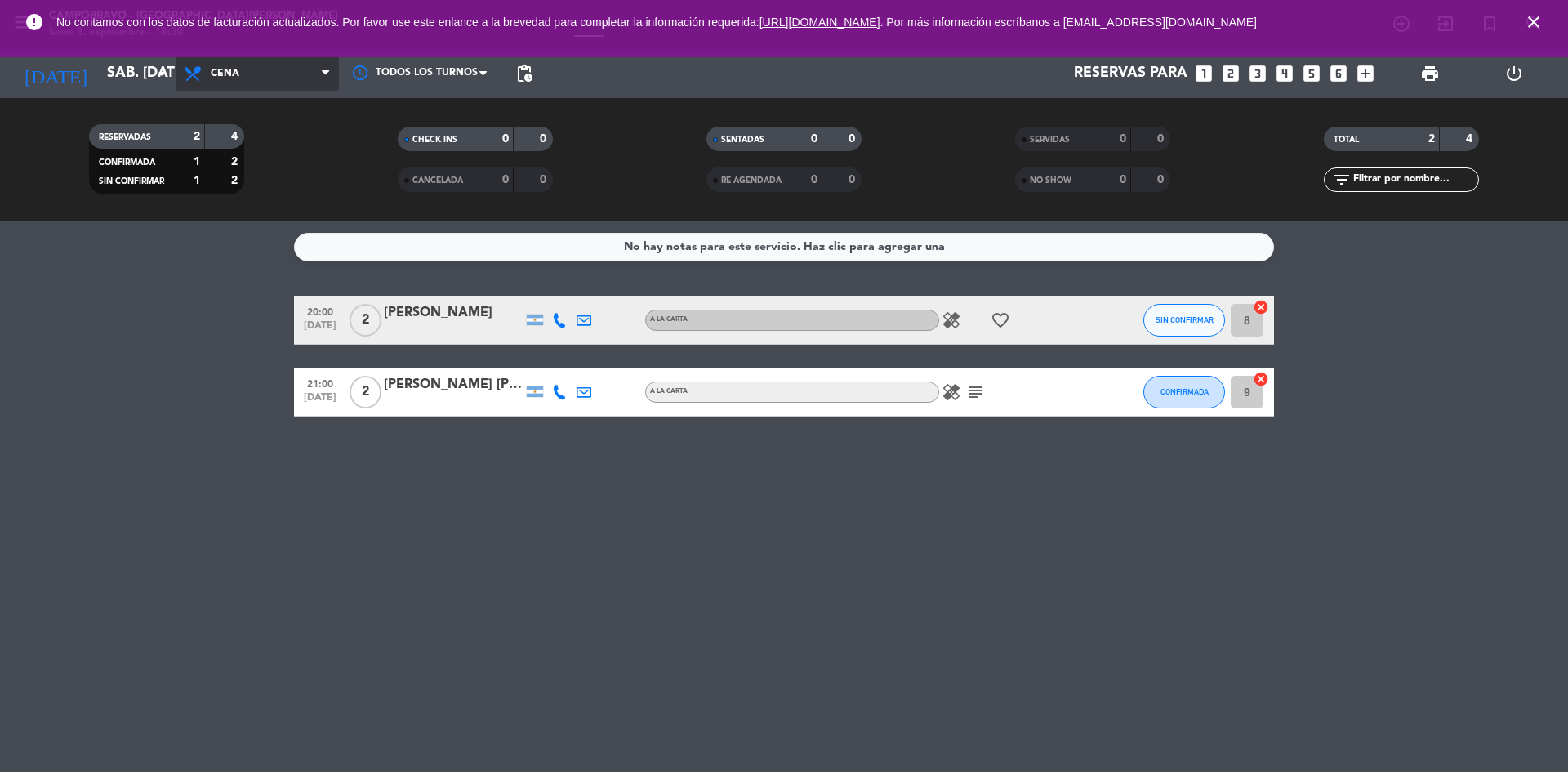
click at [276, 77] on span "Cena" at bounding box center [257, 73] width 163 height 36
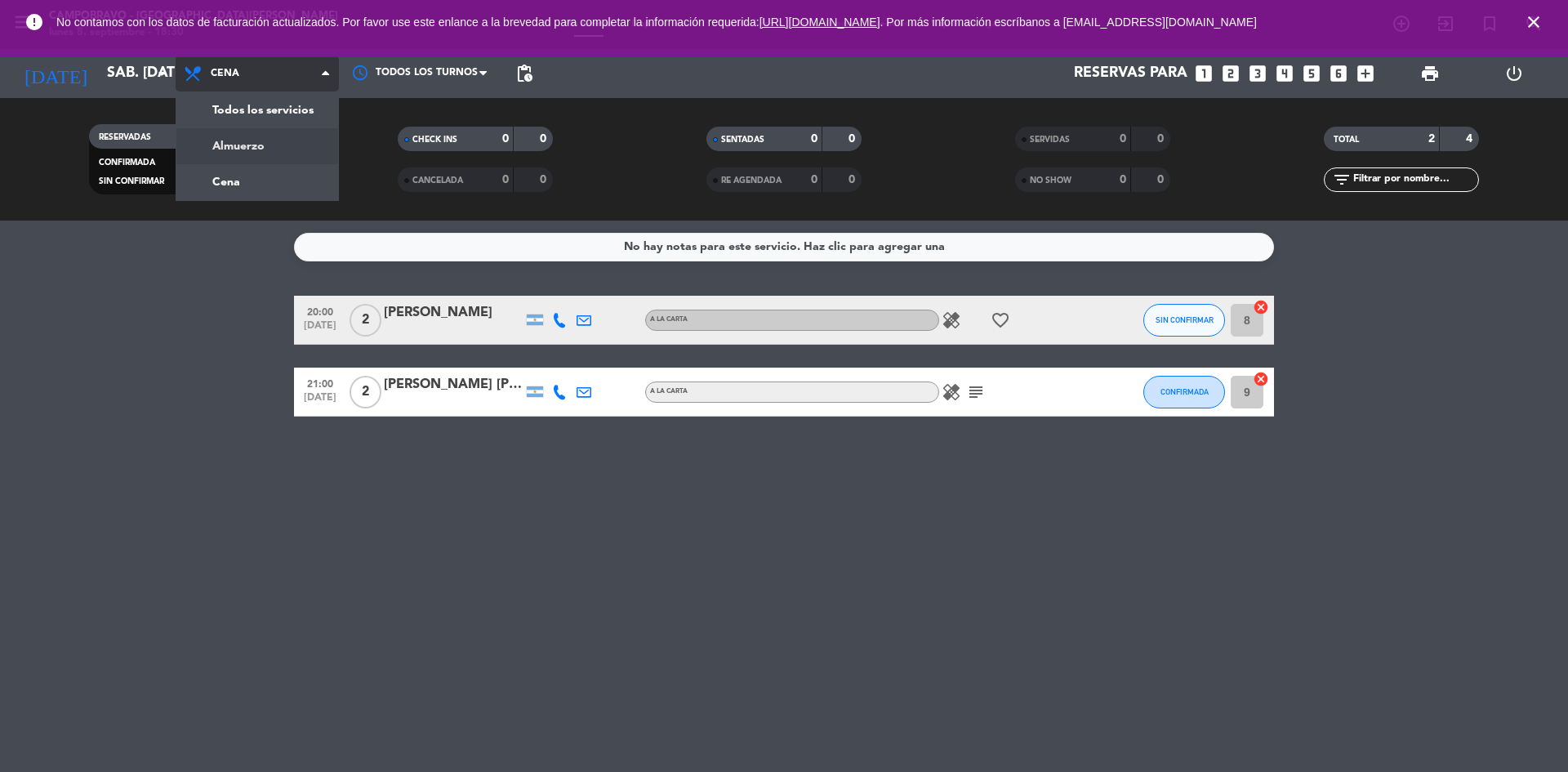
click at [285, 143] on div "menu Campobravo - [GEOGRAPHIC_DATA][PERSON_NAME] lunes 8. septiembre - 18:30 Mi…" at bounding box center [784, 110] width 1568 height 221
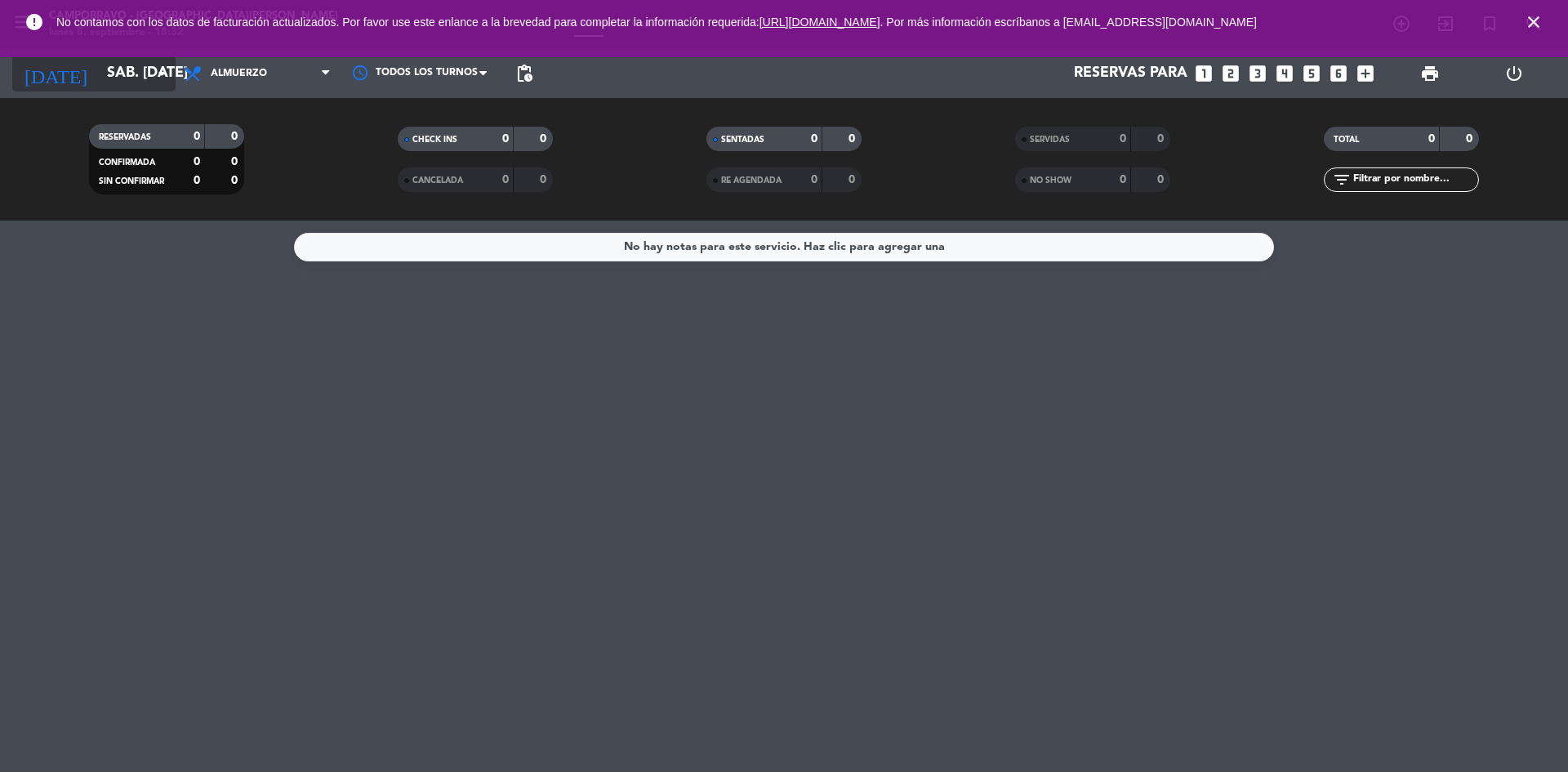
click at [130, 76] on input "sáb. [DATE]" at bounding box center [194, 72] width 190 height 32
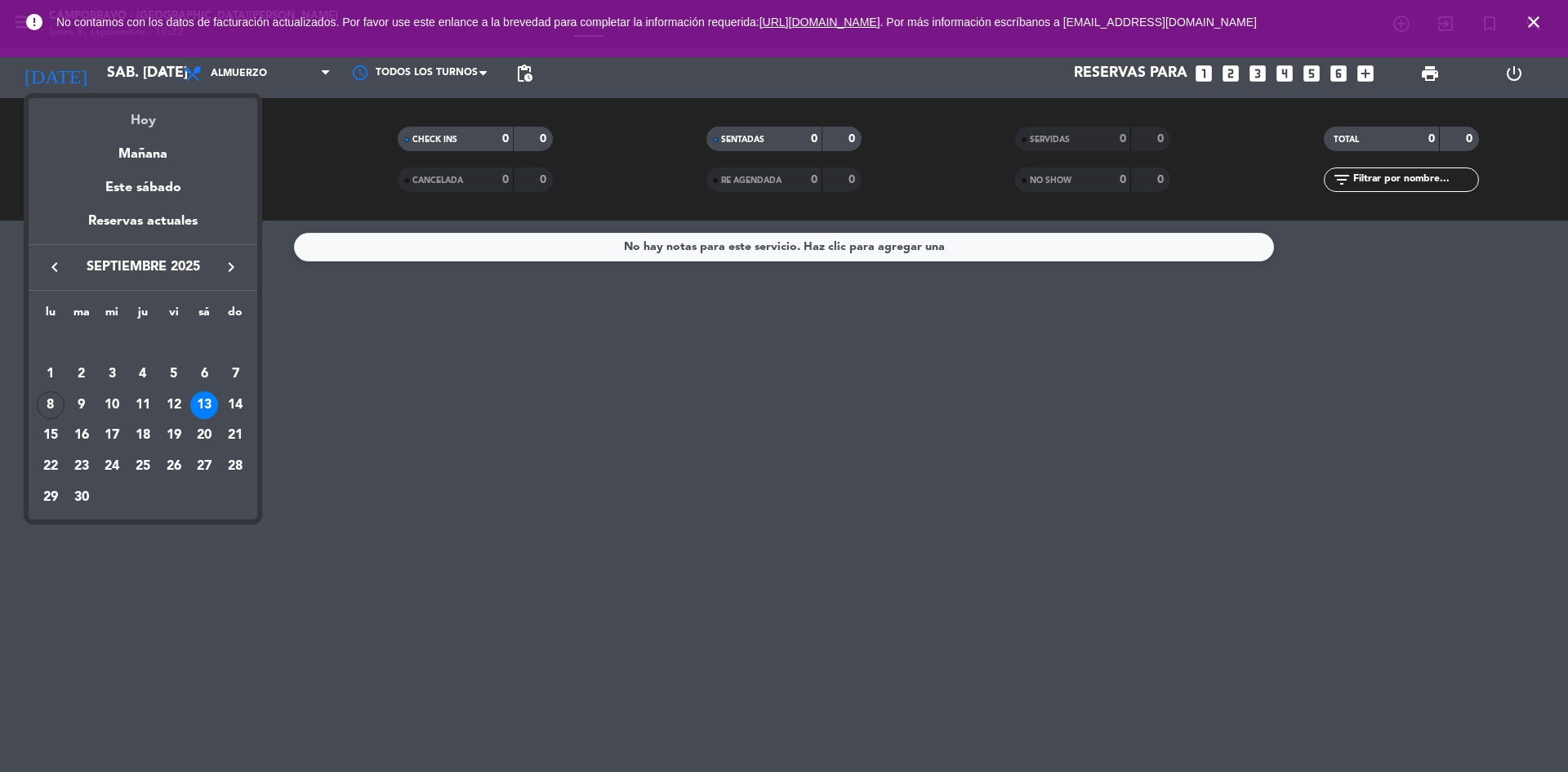
click at [139, 111] on div "Hoy" at bounding box center [143, 114] width 229 height 33
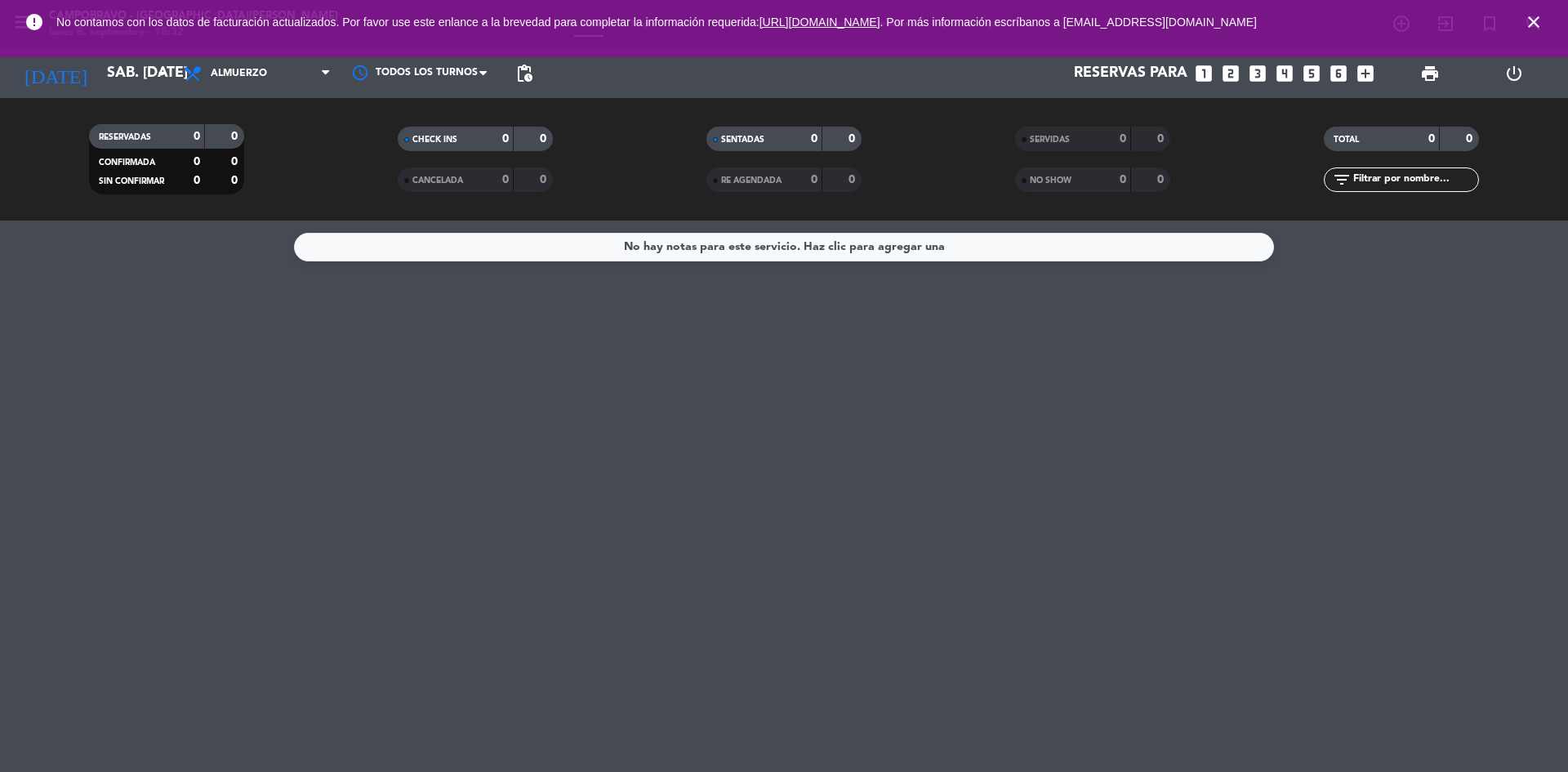
type input "lun. [DATE]"
click at [281, 63] on span "Almuerzo" at bounding box center [257, 73] width 163 height 36
click at [283, 162] on div "menu Campobravo - [GEOGRAPHIC_DATA][PERSON_NAME] lunes 8. septiembre - 18:32 Mi…" at bounding box center [784, 110] width 1568 height 221
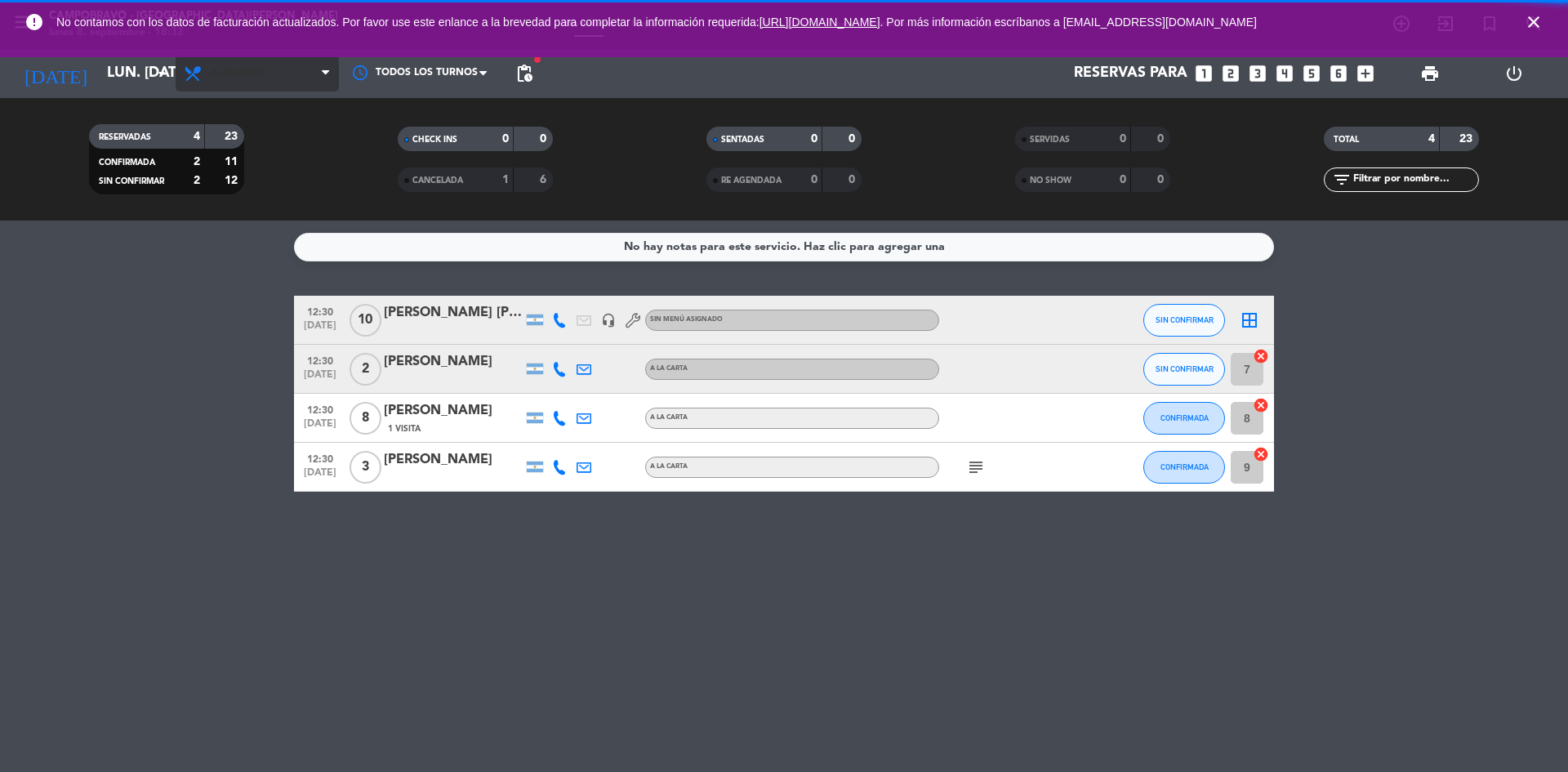
click at [289, 88] on span "Almuerzo" at bounding box center [257, 73] width 163 height 36
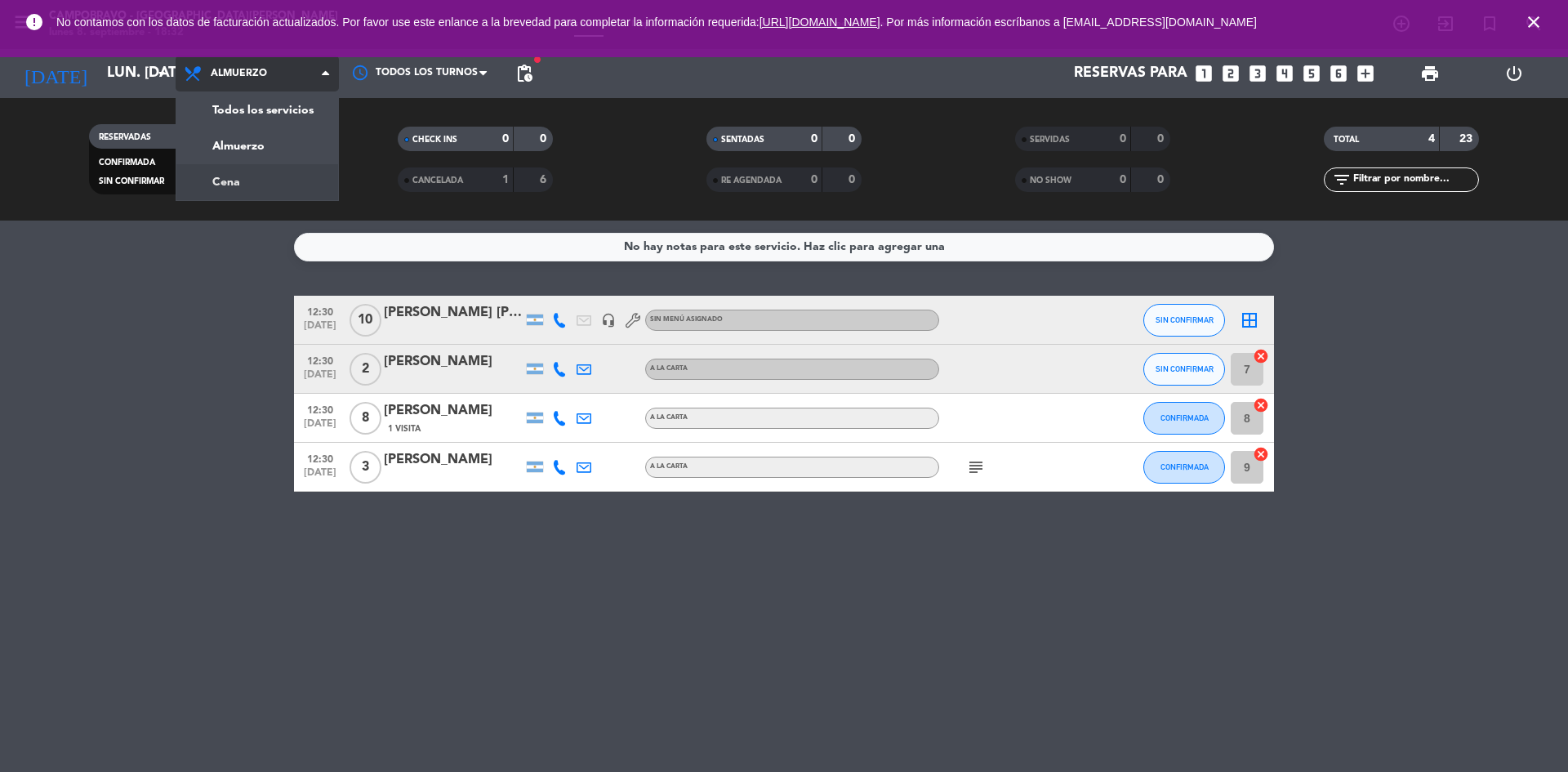
click at [295, 173] on div "menu Campobravo - [GEOGRAPHIC_DATA][PERSON_NAME] lunes 8. septiembre - 18:32 Mi…" at bounding box center [784, 110] width 1568 height 221
